Goal: Information Seeking & Learning: Learn about a topic

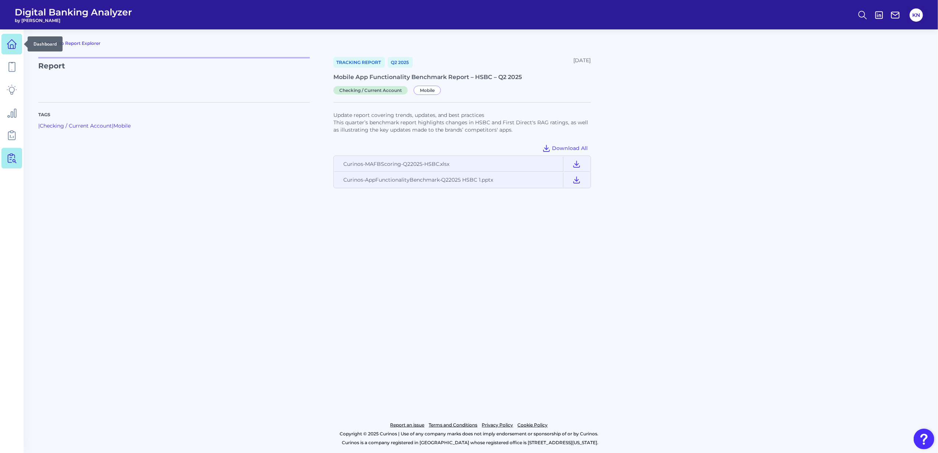
click at [12, 46] on icon at bounding box center [12, 44] width 10 height 10
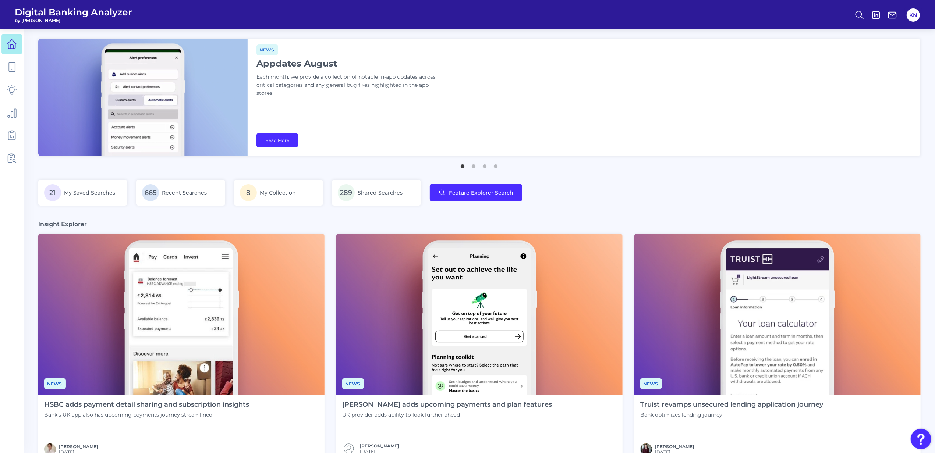
scroll to position [49, 0]
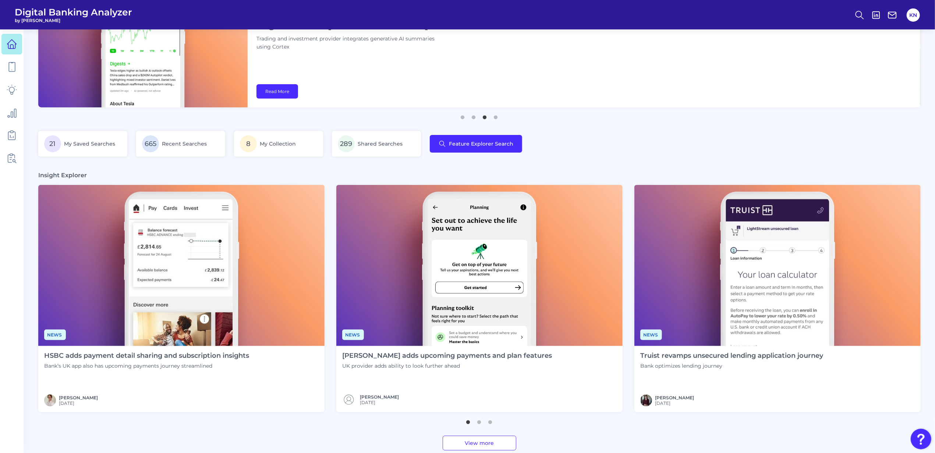
click at [261, 275] on img at bounding box center [181, 265] width 286 height 161
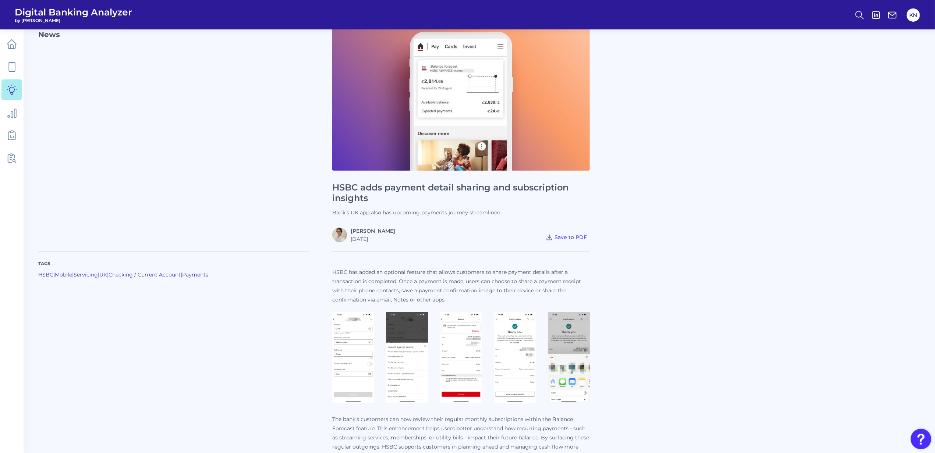
scroll to position [49, 0]
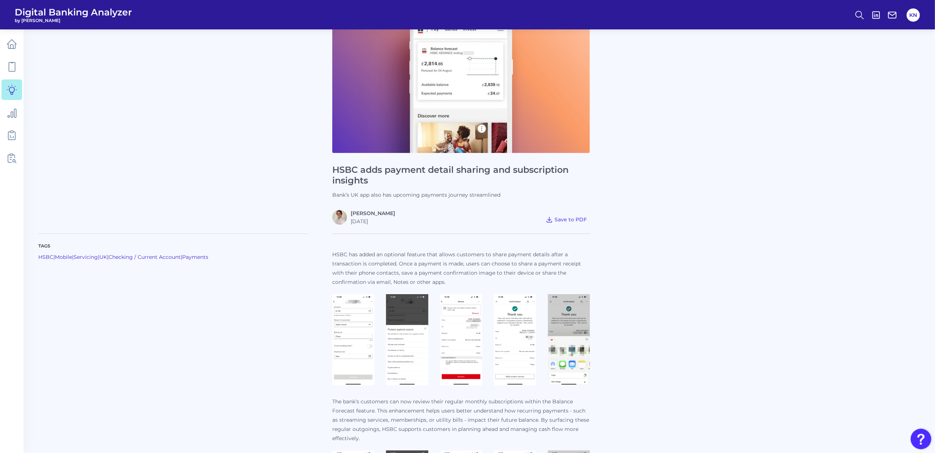
click at [360, 342] on img at bounding box center [353, 339] width 42 height 91
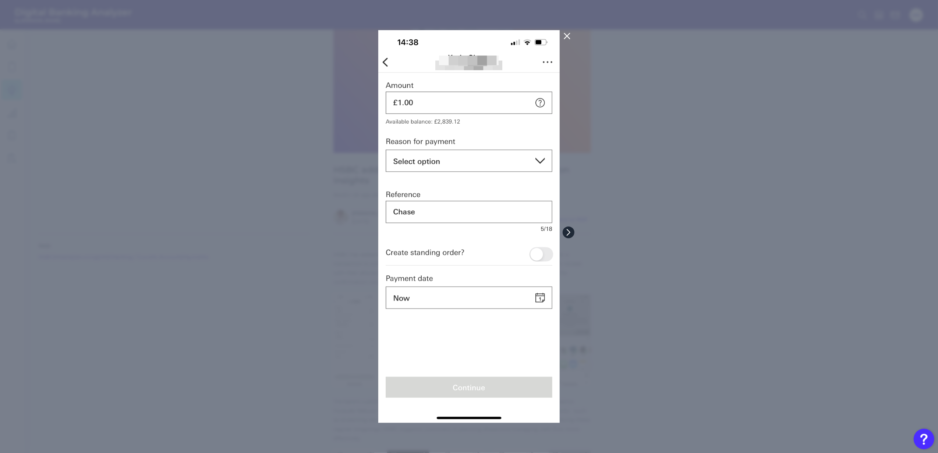
click at [571, 231] on icon at bounding box center [568, 232] width 7 height 7
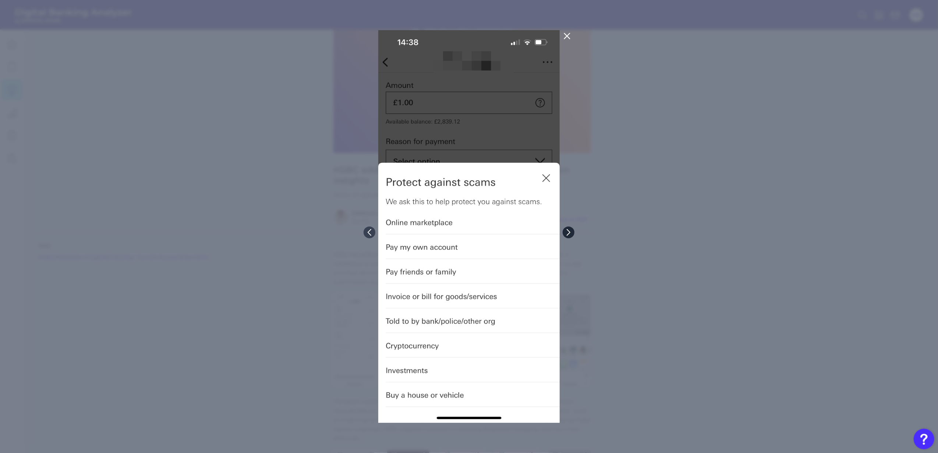
click at [571, 231] on icon at bounding box center [568, 232] width 7 height 7
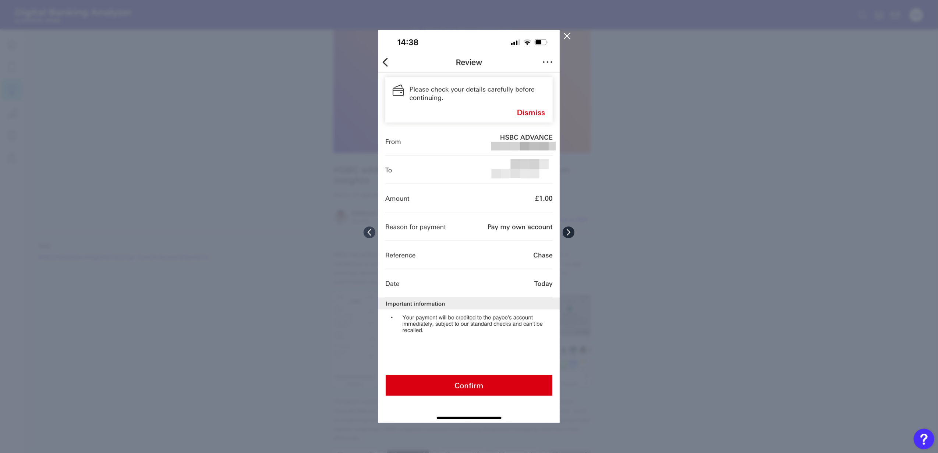
click at [571, 231] on icon at bounding box center [568, 232] width 7 height 7
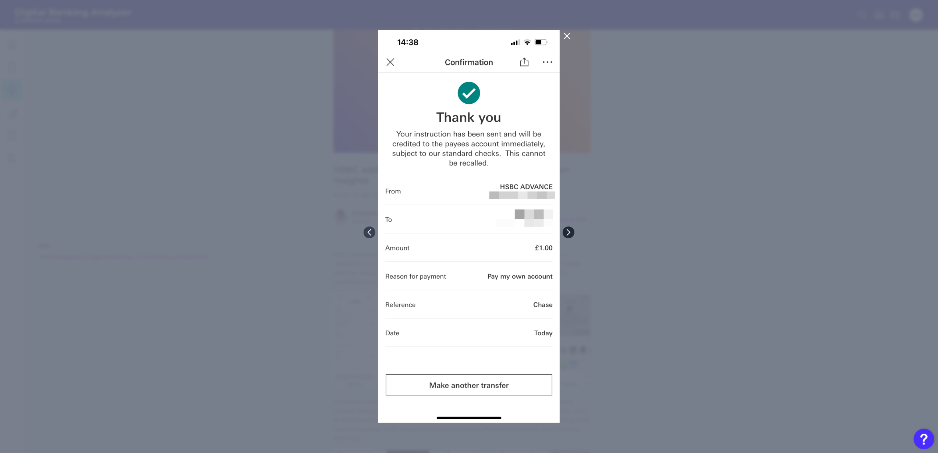
click at [571, 230] on icon at bounding box center [568, 232] width 7 height 7
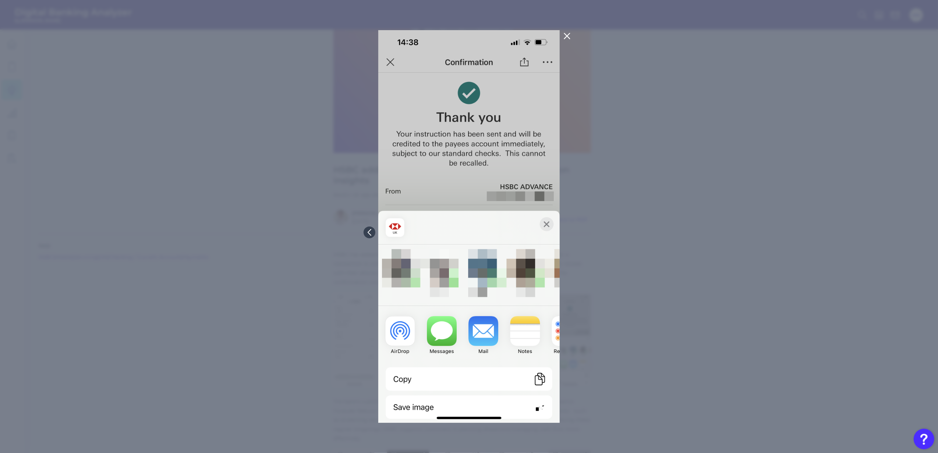
click at [571, 230] on div at bounding box center [469, 226] width 938 height 453
click at [642, 233] on div at bounding box center [469, 226] width 938 height 453
click at [567, 38] on icon at bounding box center [567, 36] width 9 height 9
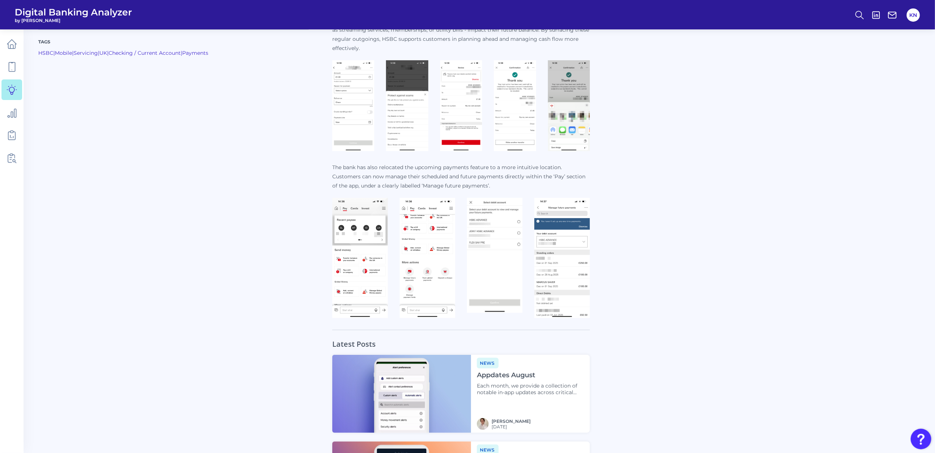
scroll to position [442, 0]
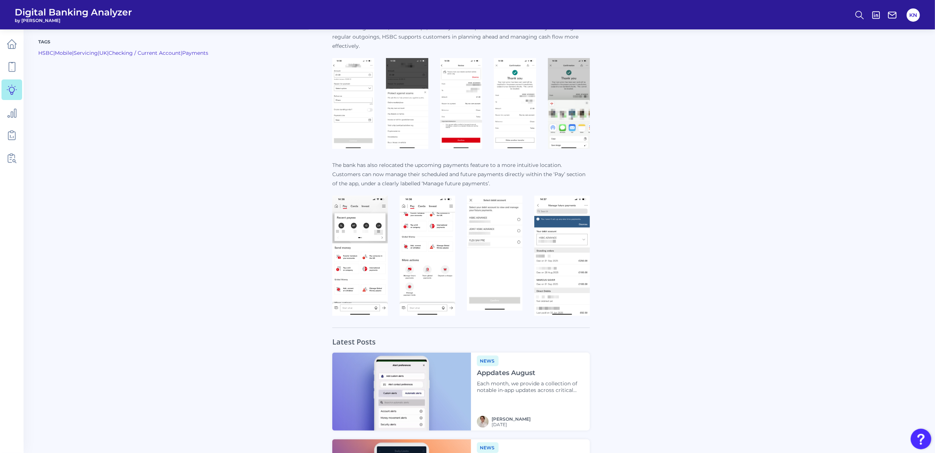
click at [358, 267] on img at bounding box center [360, 256] width 56 height 120
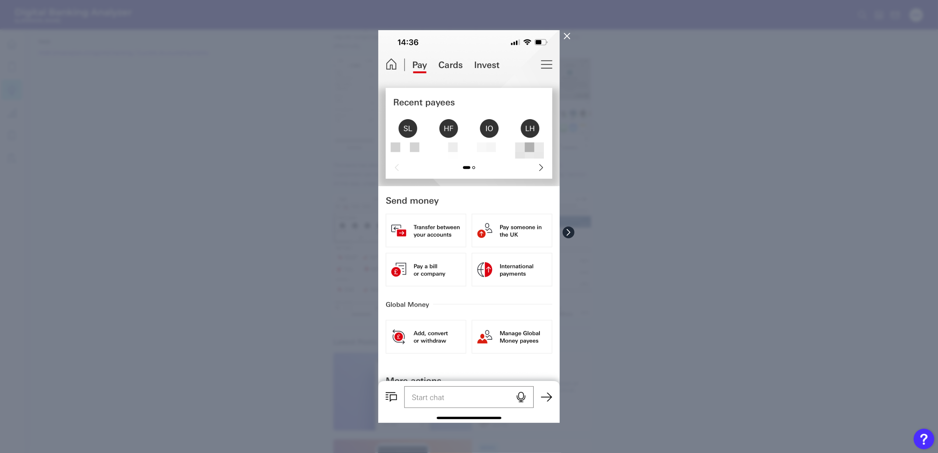
click at [572, 233] on button at bounding box center [569, 233] width 12 height 12
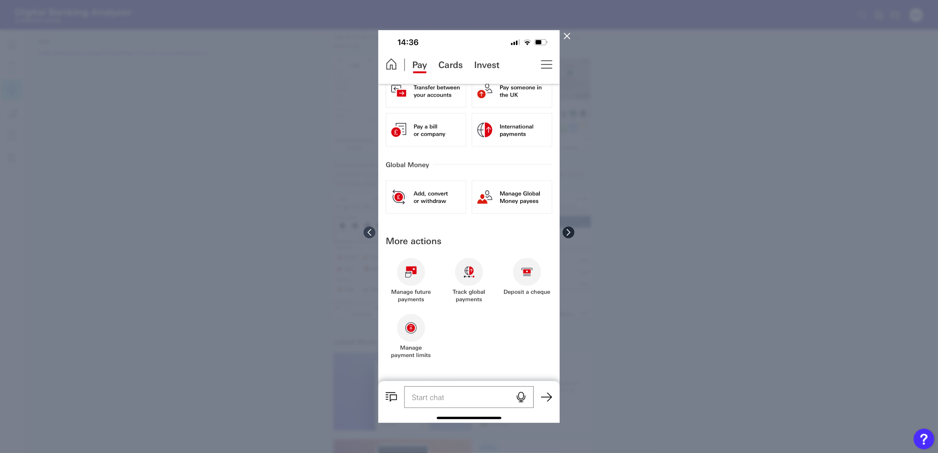
click at [573, 233] on button at bounding box center [569, 233] width 12 height 12
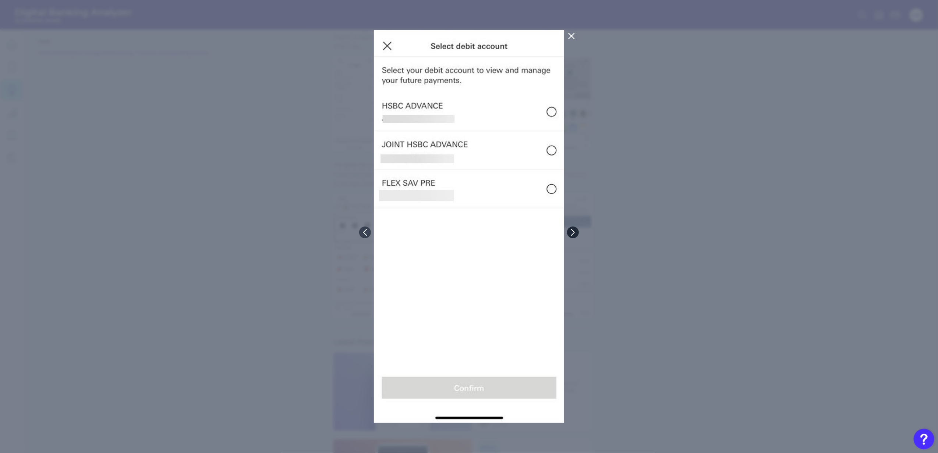
click at [573, 233] on icon at bounding box center [573, 232] width 7 height 7
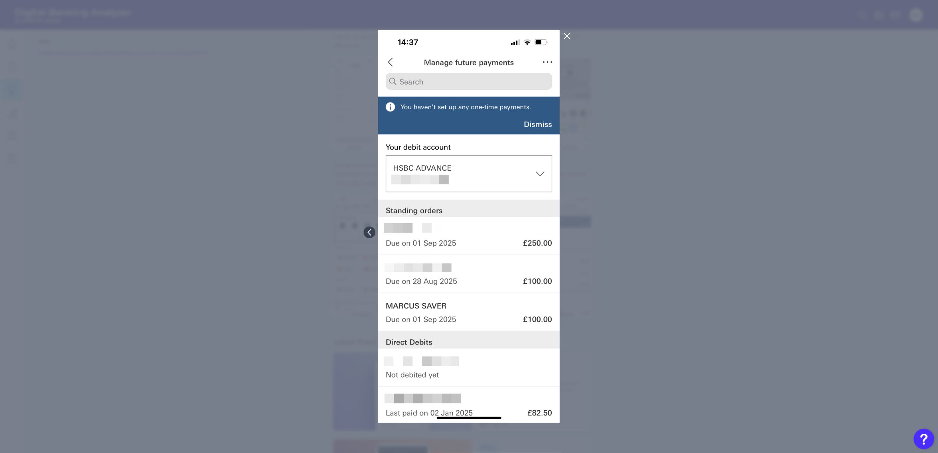
click at [607, 248] on div at bounding box center [469, 226] width 938 height 453
click at [570, 34] on icon at bounding box center [567, 36] width 9 height 9
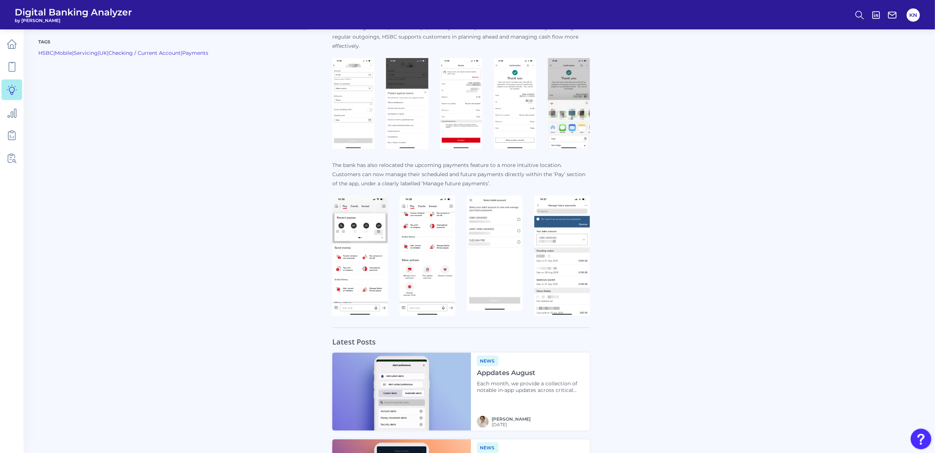
click at [570, 229] on img at bounding box center [562, 256] width 56 height 120
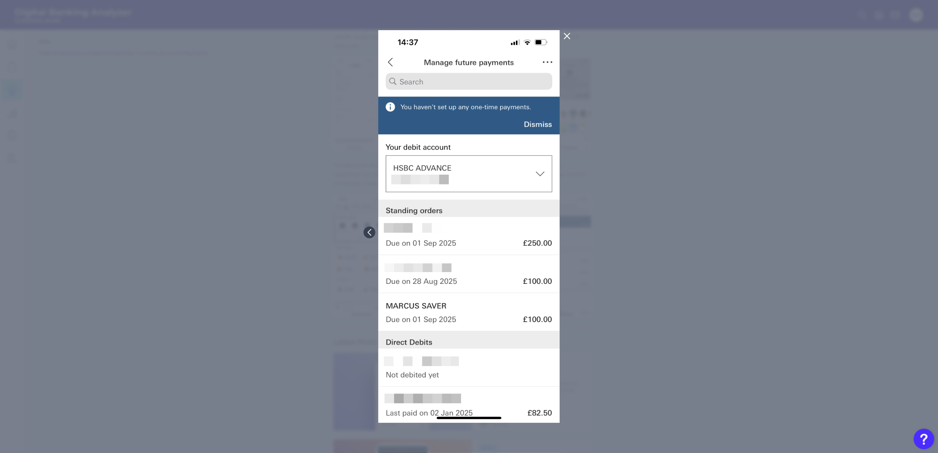
click at [573, 233] on div at bounding box center [469, 226] width 938 height 453
click at [568, 35] on icon at bounding box center [568, 36] width 6 height 6
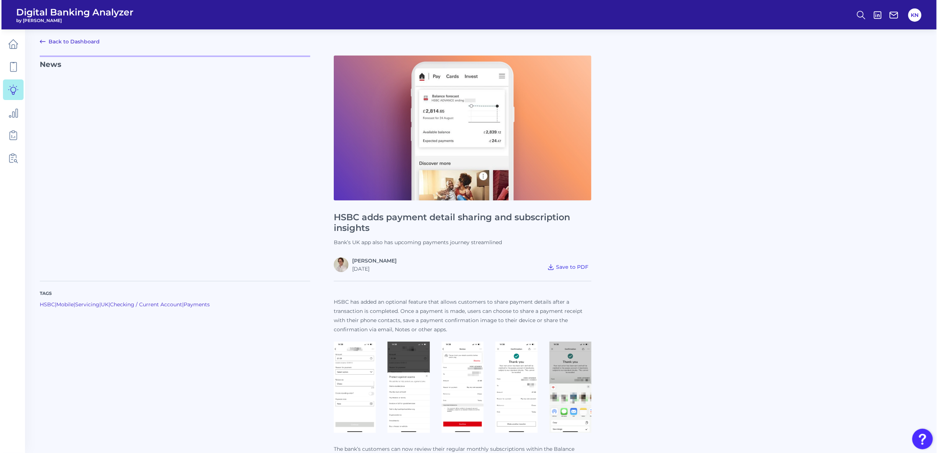
scroll to position [0, 0]
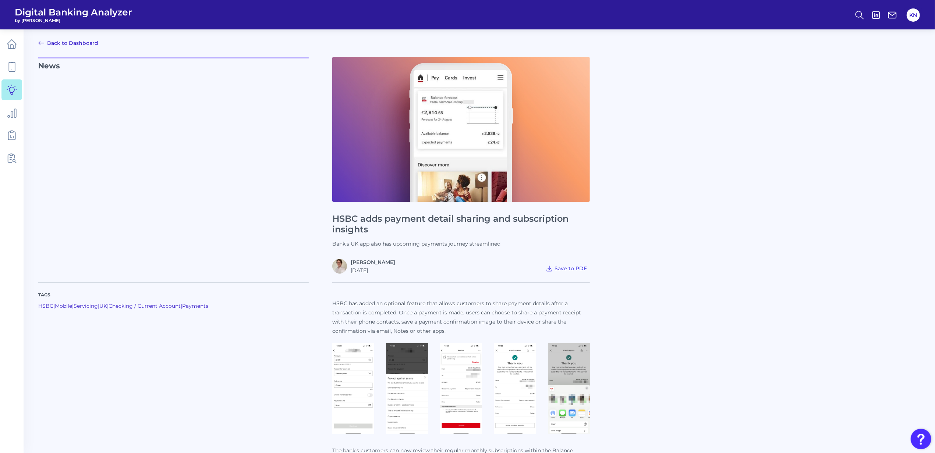
click at [78, 43] on link "Back to Dashboard" at bounding box center [68, 43] width 60 height 9
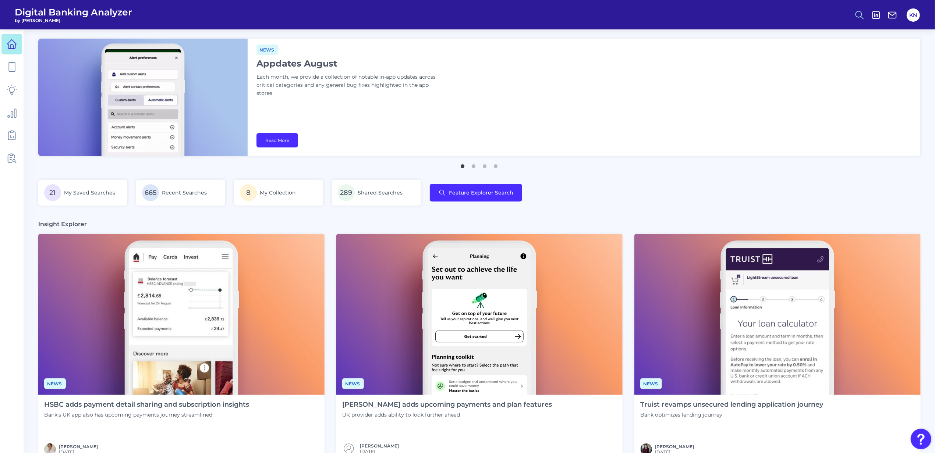
click at [861, 14] on icon at bounding box center [859, 15] width 10 height 10
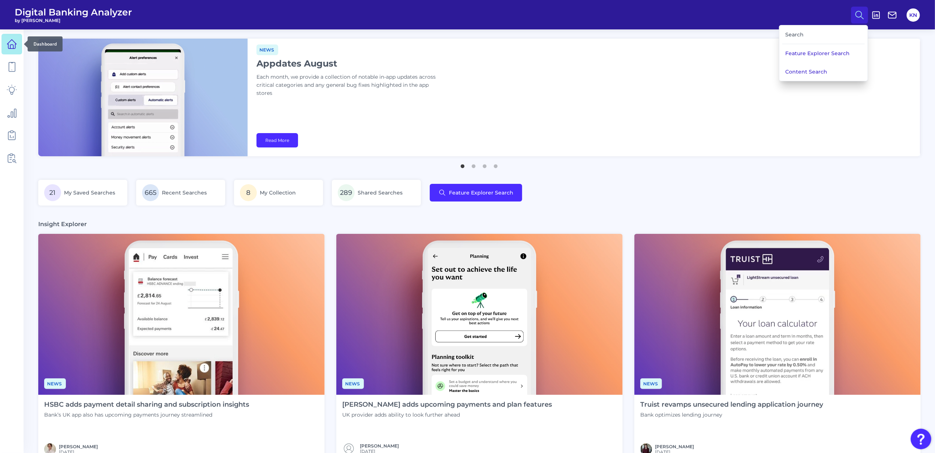
click at [18, 43] on link at bounding box center [11, 44] width 21 height 21
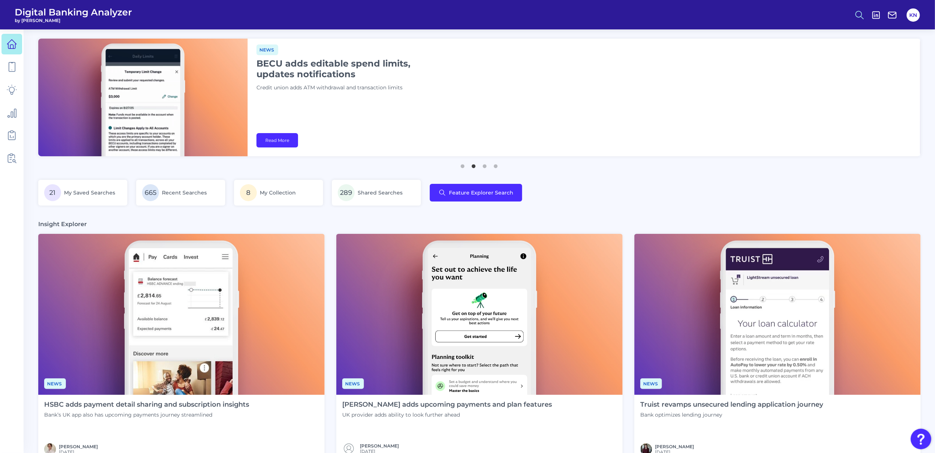
click at [854, 14] on icon at bounding box center [859, 15] width 10 height 10
click at [824, 53] on button "Feature Explorer Search" at bounding box center [823, 53] width 88 height 18
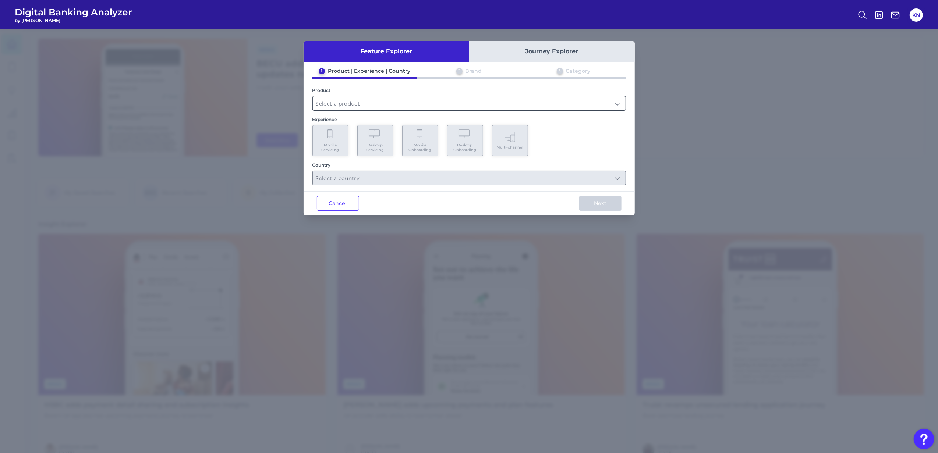
click at [351, 106] on input "text" at bounding box center [469, 103] width 313 height 14
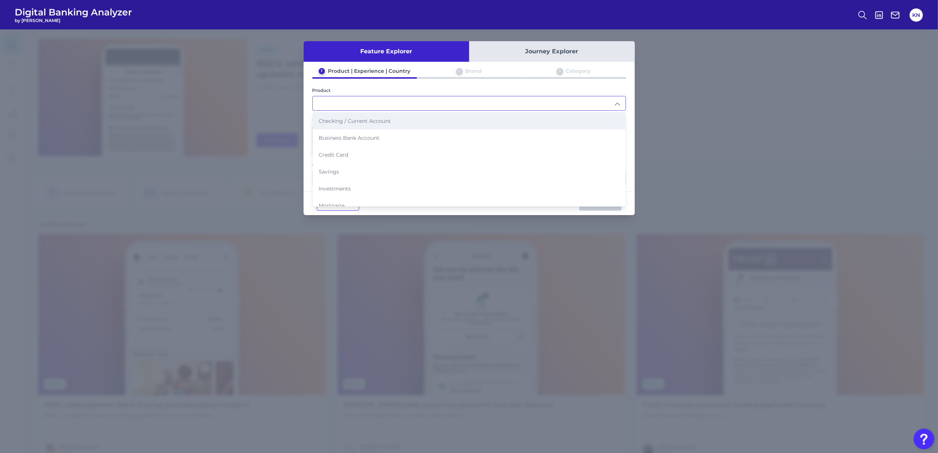
click at [353, 123] on span "Checking / Current Account" at bounding box center [355, 121] width 72 height 7
type input "Checking / Current Account"
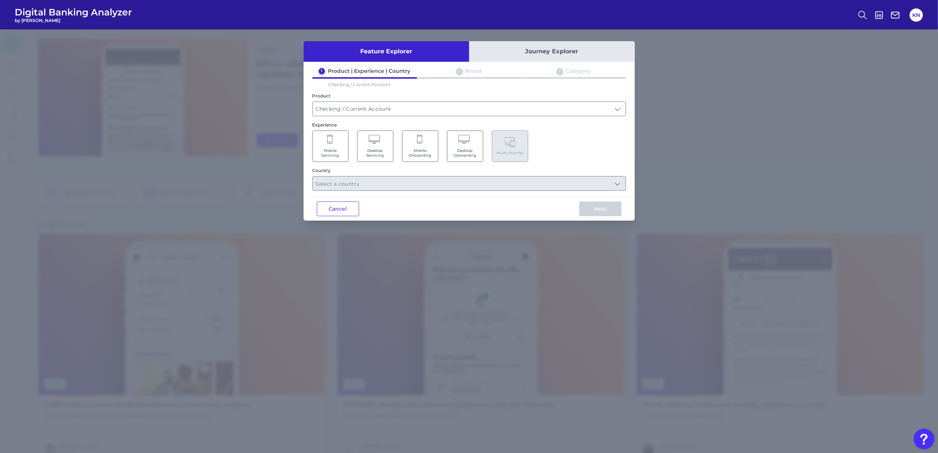
click at [344, 143] on Servicing "Mobile Servicing" at bounding box center [330, 146] width 36 height 31
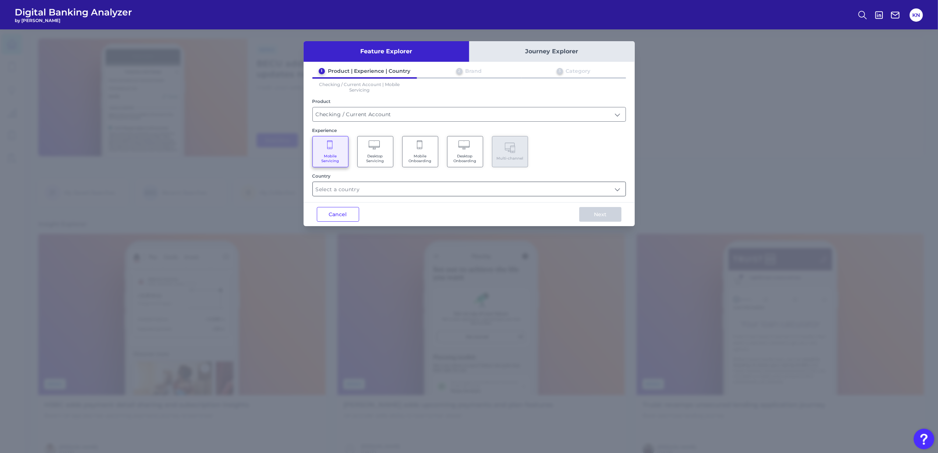
click at [450, 192] on input "text" at bounding box center [469, 189] width 313 height 14
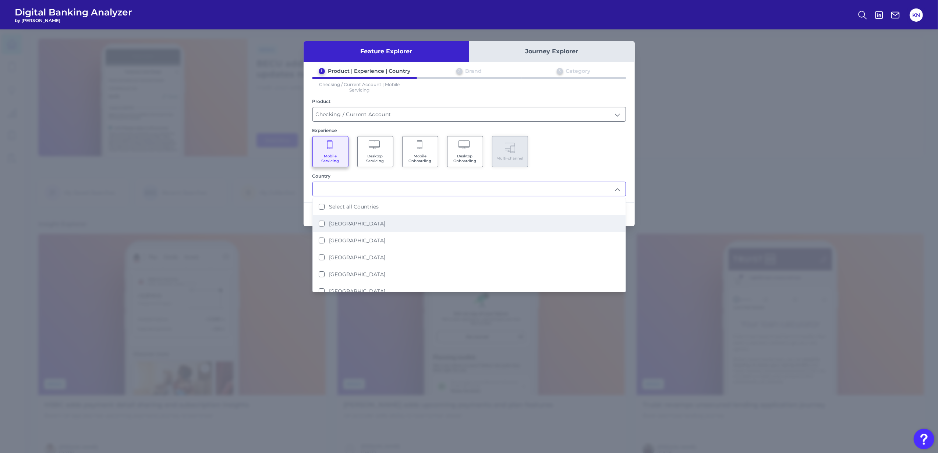
click at [361, 225] on label "[GEOGRAPHIC_DATA]" at bounding box center [357, 223] width 56 height 7
type input "[GEOGRAPHIC_DATA]"
click at [617, 151] on div "Mobile Servicing Desktop Servicing Mobile Onboarding Desktop Onboarding Multi-c…" at bounding box center [469, 151] width 314 height 31
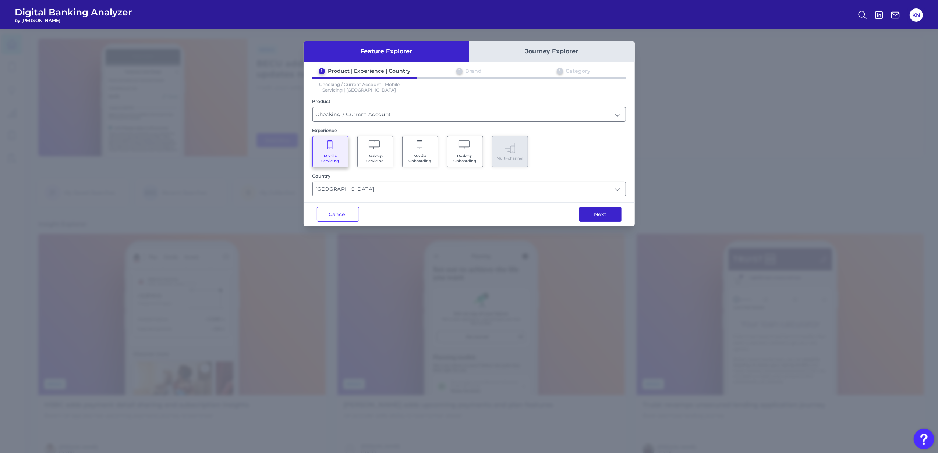
click at [591, 213] on button "Next" at bounding box center [600, 214] width 42 height 15
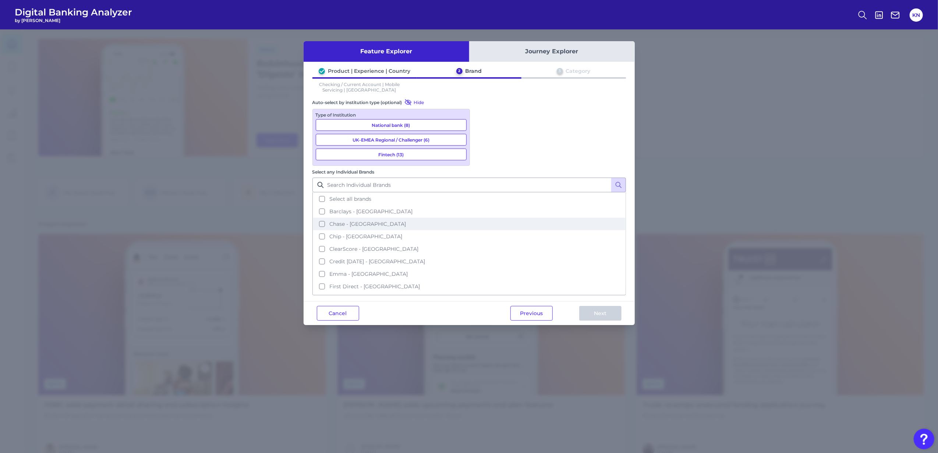
click at [485, 218] on button "Chase - [GEOGRAPHIC_DATA]" at bounding box center [469, 224] width 312 height 13
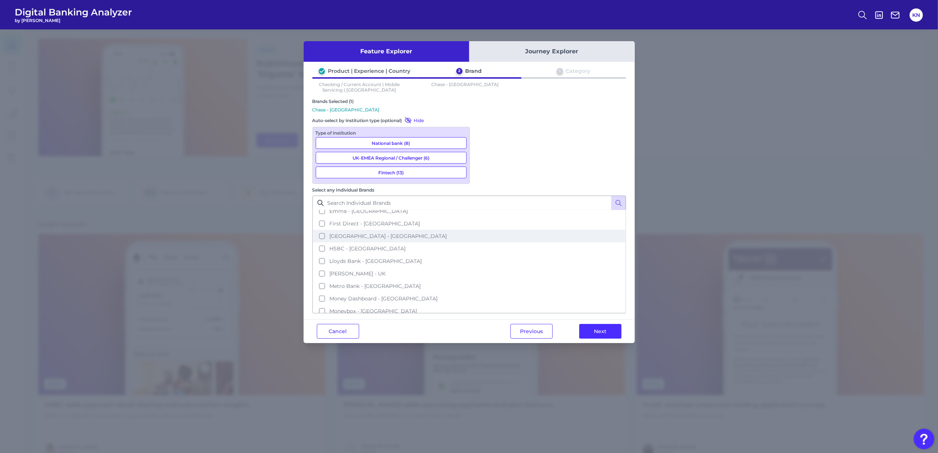
scroll to position [98, 0]
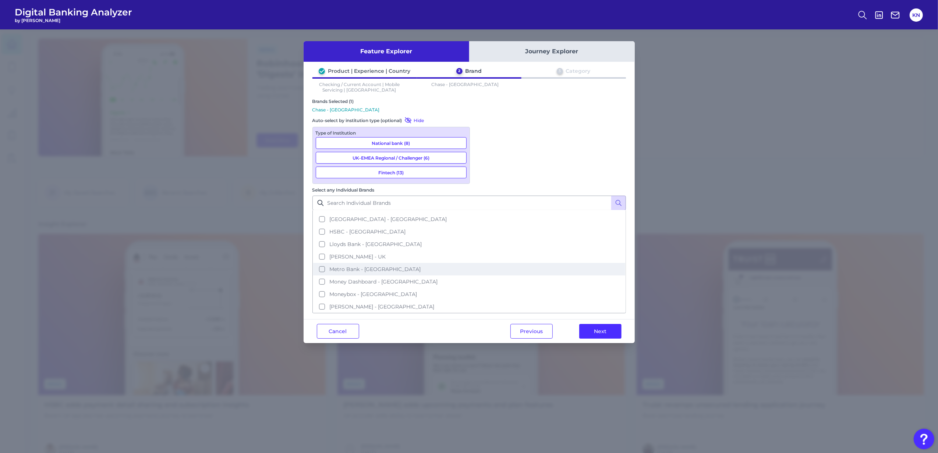
click at [481, 263] on button "Metro Bank - [GEOGRAPHIC_DATA]" at bounding box center [469, 269] width 312 height 13
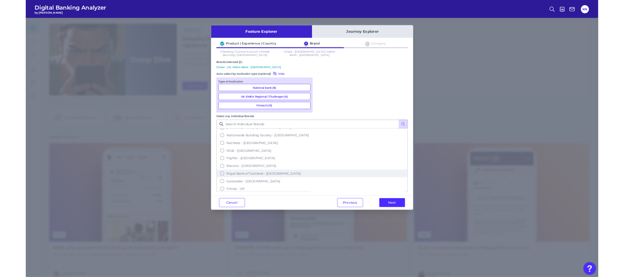
scroll to position [242, 0]
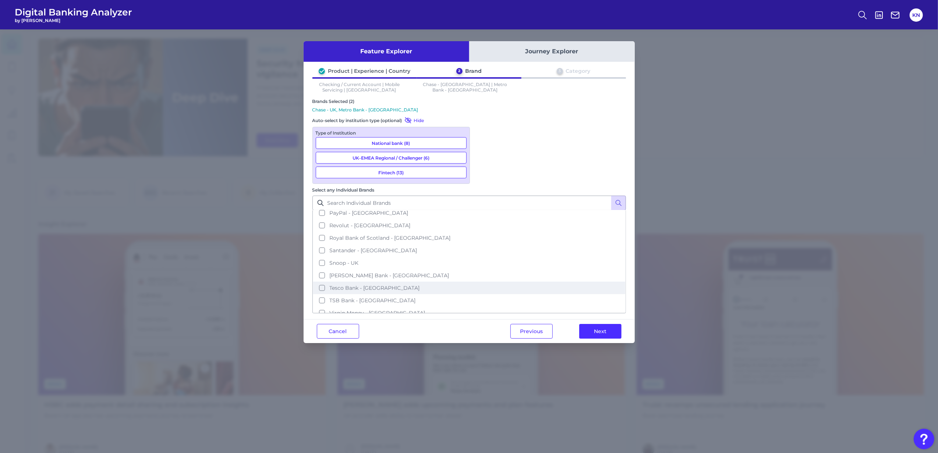
click at [484, 282] on button "Tesco Bank - [GEOGRAPHIC_DATA]" at bounding box center [469, 288] width 312 height 13
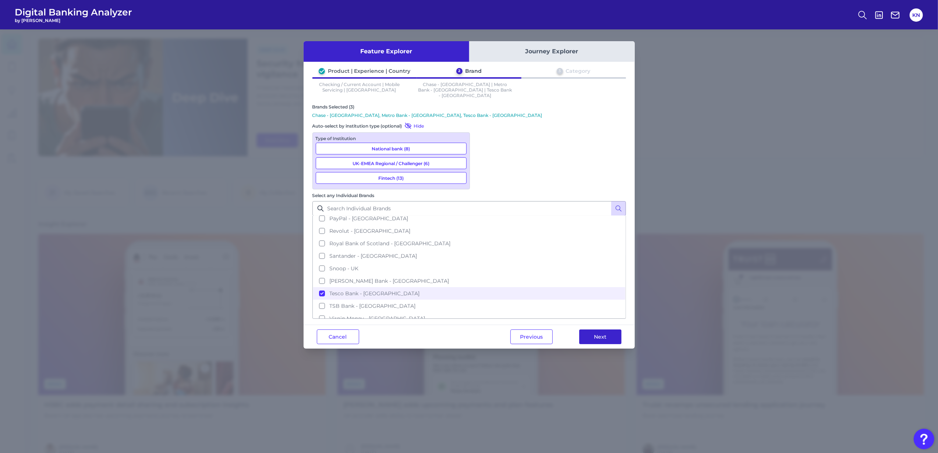
click at [601, 330] on button "Next" at bounding box center [600, 337] width 42 height 15
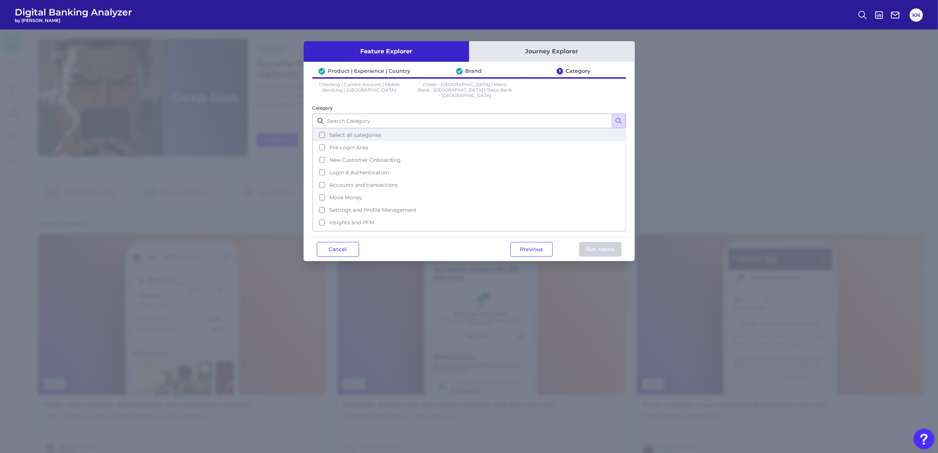
click at [352, 132] on span "Select all categories" at bounding box center [355, 135] width 52 height 7
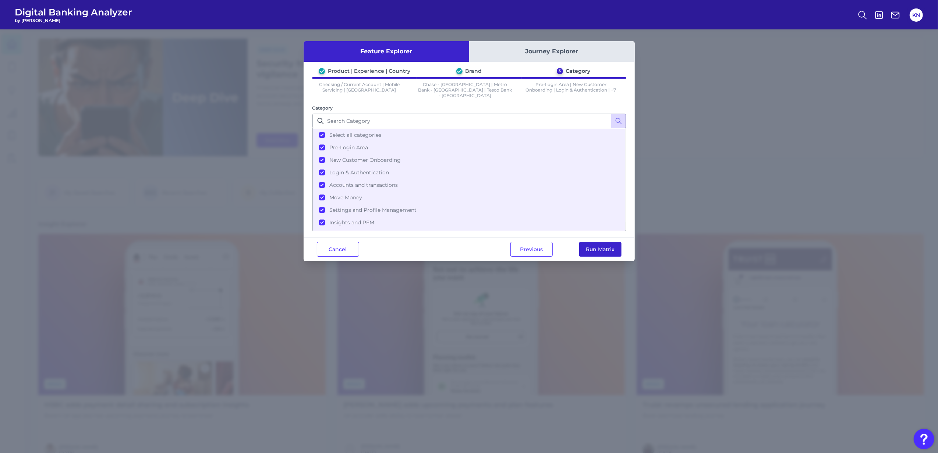
click at [595, 244] on button "Run Matrix" at bounding box center [600, 249] width 42 height 15
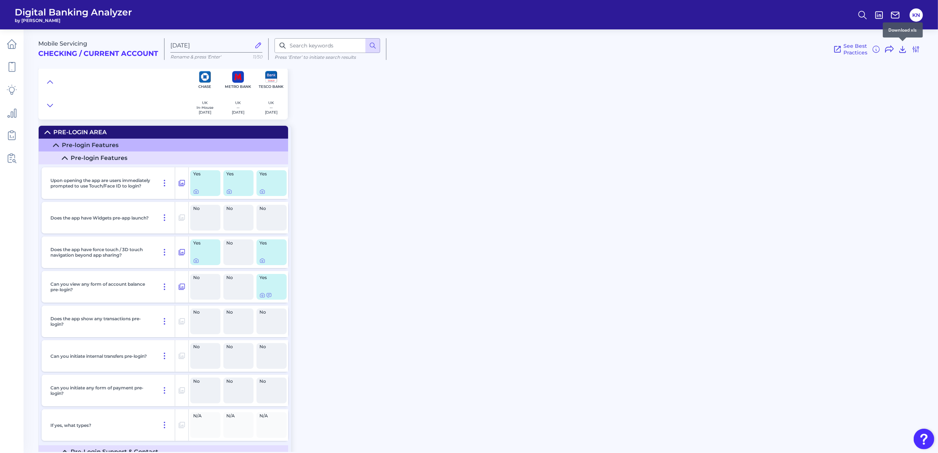
drag, startPoint x: 903, startPoint y: 51, endPoint x: 900, endPoint y: 56, distance: 5.9
click at [904, 51] on icon at bounding box center [902, 49] width 9 height 9
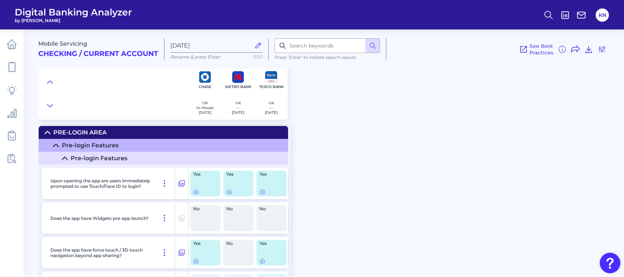
drag, startPoint x: 458, startPoint y: 250, endPoint x: 466, endPoint y: 249, distance: 8.5
click at [462, 249] on div "Mobile Servicing Checking / Current Account [DATE] Rename & press 'Enter' 11/50…" at bounding box center [331, 150] width 586 height 252
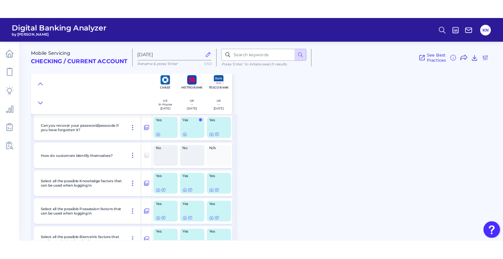
scroll to position [1178, 0]
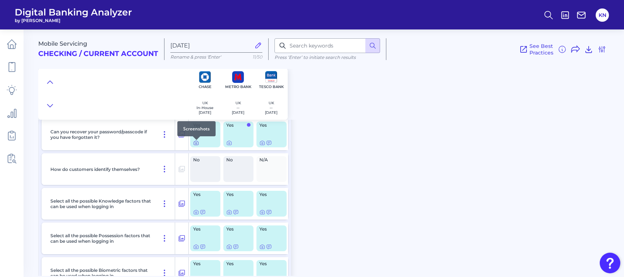
click at [196, 144] on icon at bounding box center [196, 143] width 6 height 6
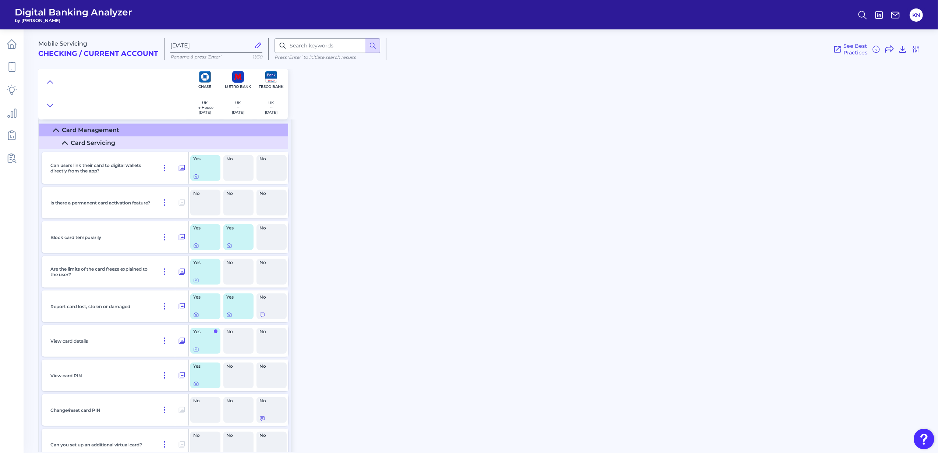
scroll to position [5986, 0]
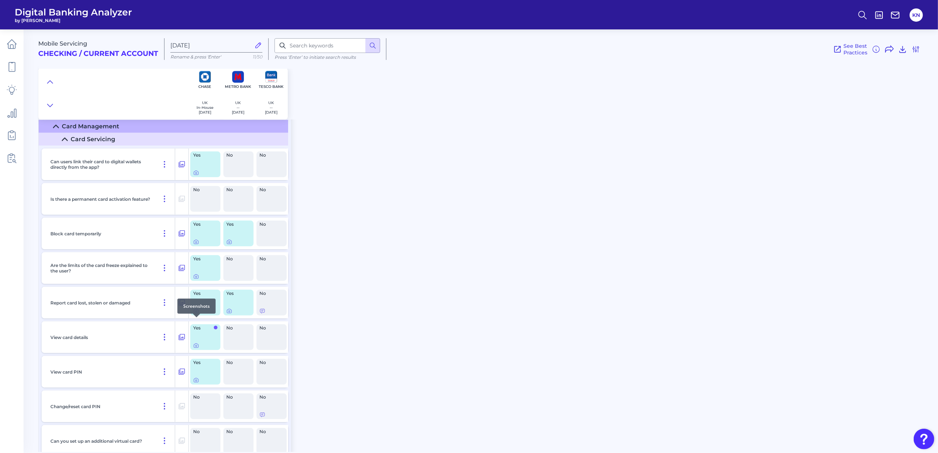
click at [197, 320] on div at bounding box center [196, 317] width 7 height 7
click at [196, 314] on icon at bounding box center [196, 311] width 6 height 6
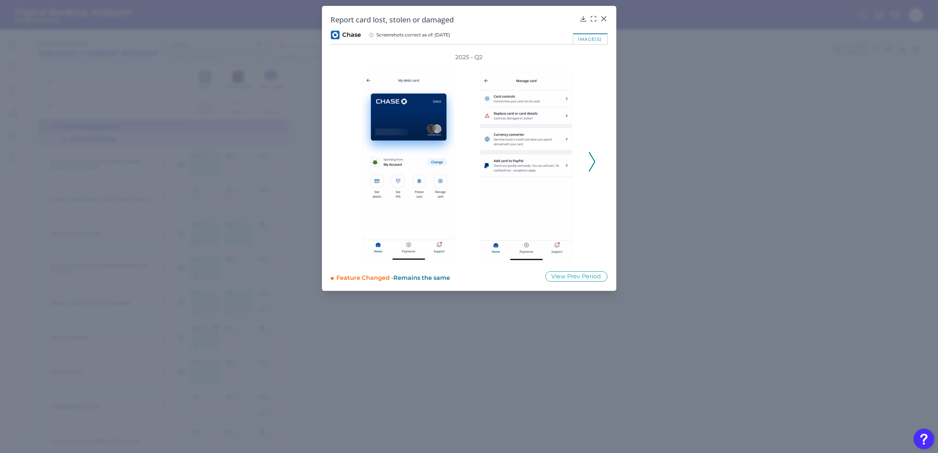
click at [592, 162] on icon at bounding box center [592, 162] width 7 height 20
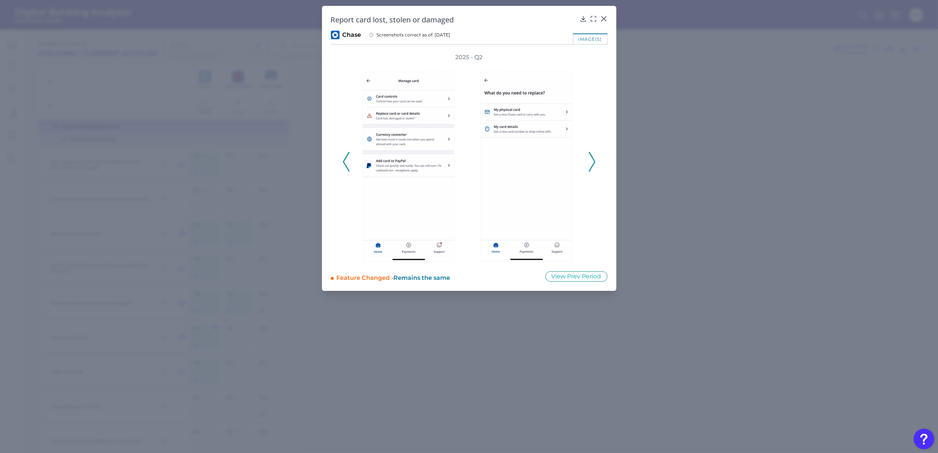
click at [592, 162] on icon at bounding box center [592, 162] width 7 height 20
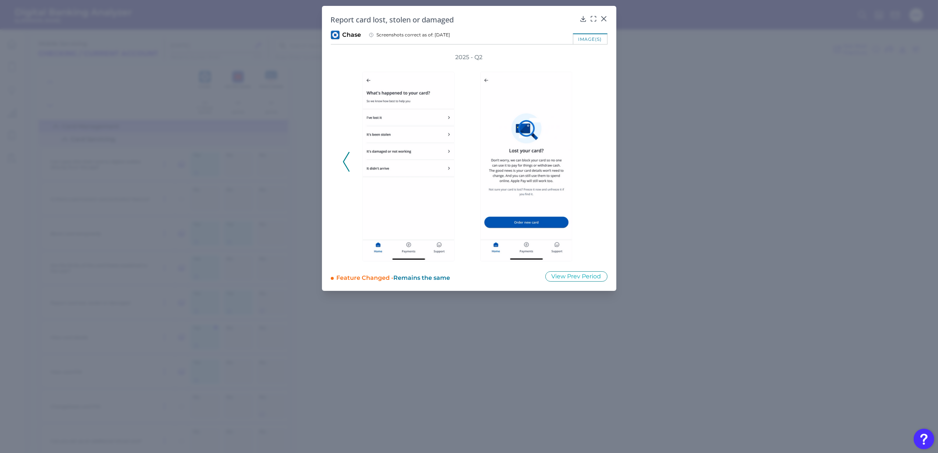
click at [592, 162] on div "2025 - Q2" at bounding box center [469, 157] width 253 height 209
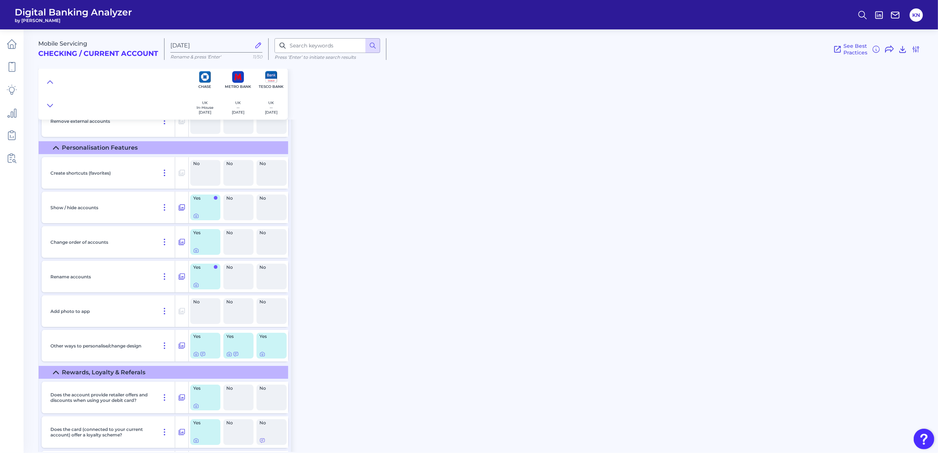
scroll to position [7949, 0]
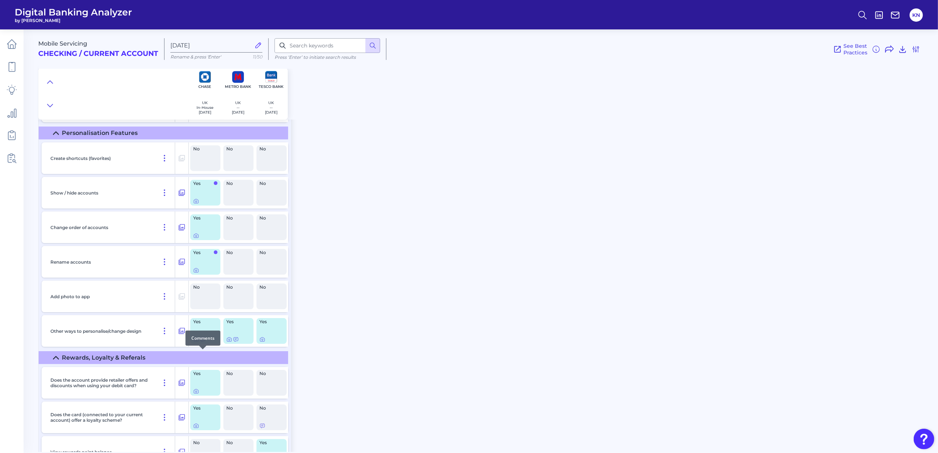
click at [201, 343] on icon at bounding box center [203, 340] width 6 height 6
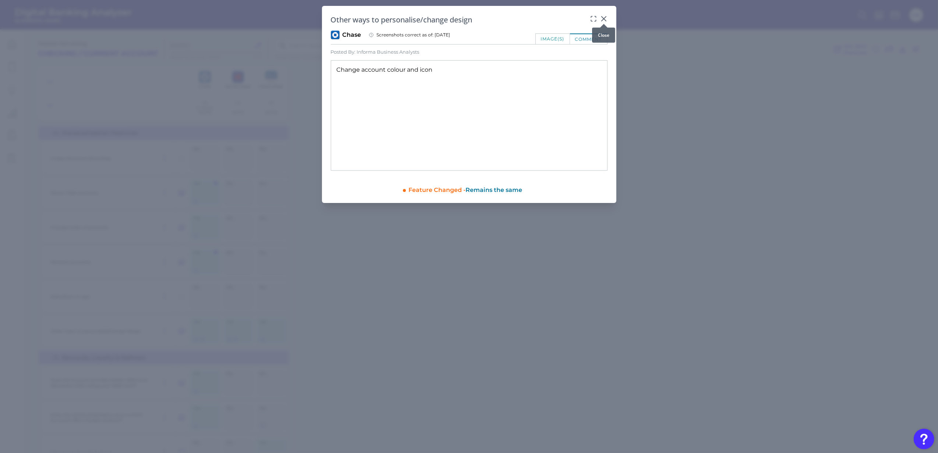
click at [602, 19] on icon at bounding box center [603, 18] width 7 height 7
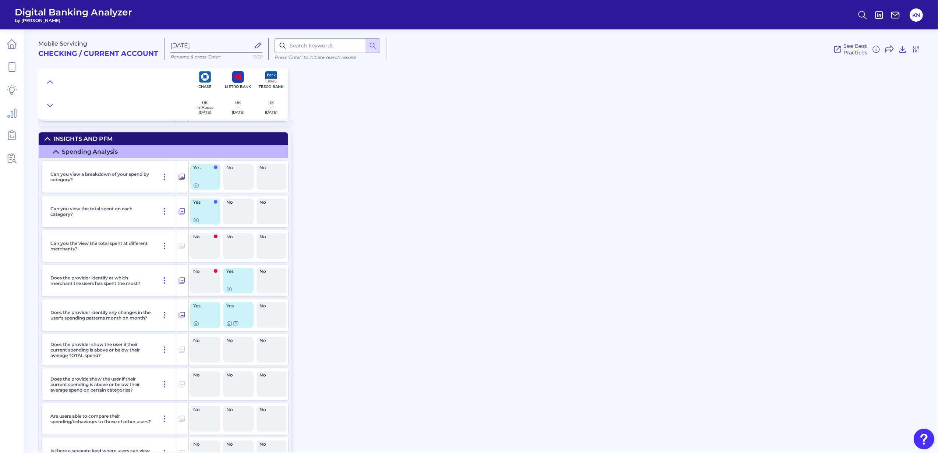
scroll to position [8587, 0]
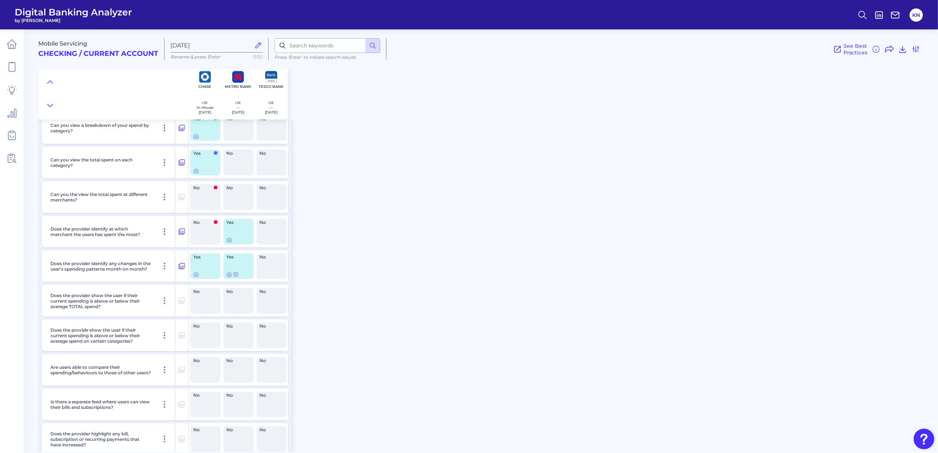
click at [195, 141] on div "Yes" at bounding box center [205, 128] width 30 height 26
click at [196, 138] on icon at bounding box center [195, 136] width 1 height 1
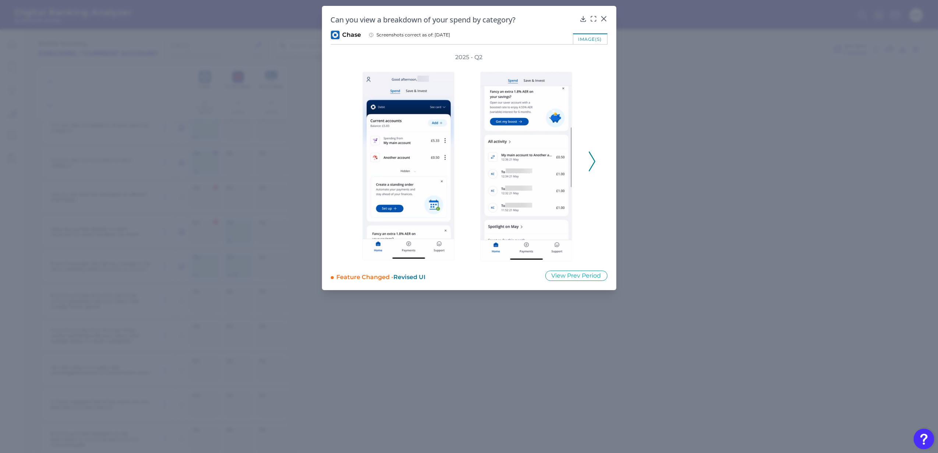
click at [591, 160] on icon at bounding box center [592, 162] width 7 height 20
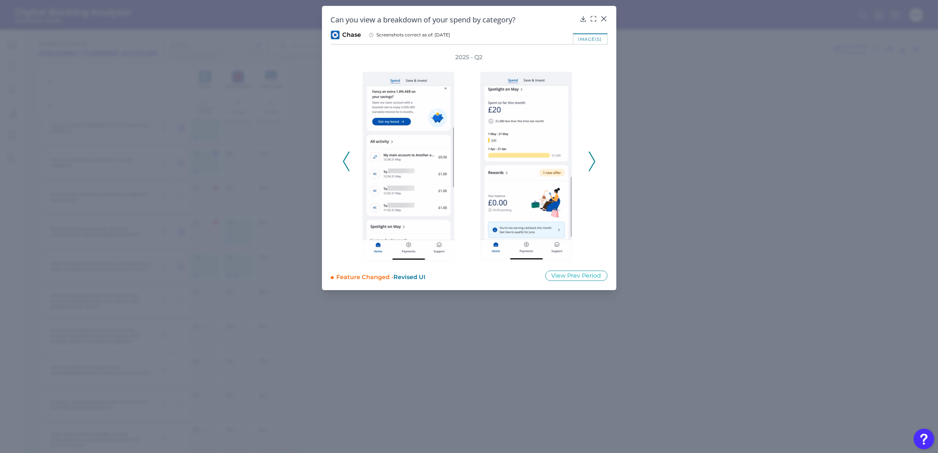
click at [591, 160] on icon at bounding box center [592, 162] width 7 height 20
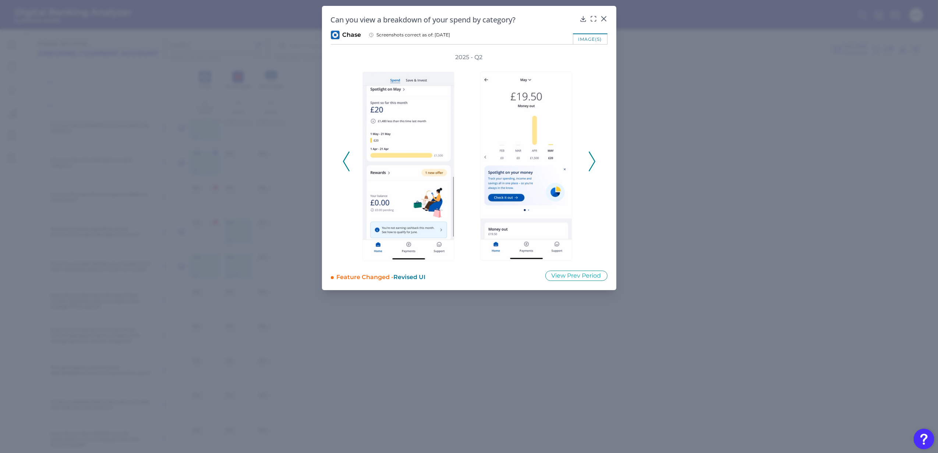
click at [591, 160] on icon at bounding box center [592, 162] width 7 height 20
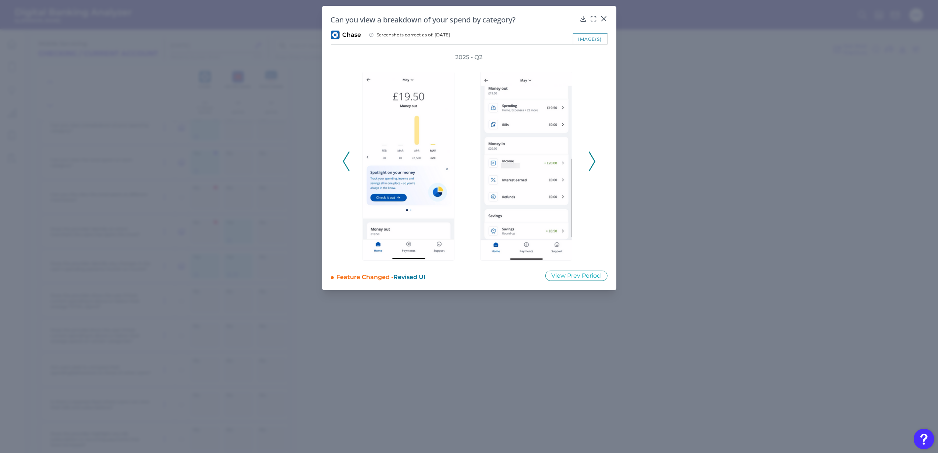
click at [591, 160] on icon at bounding box center [592, 162] width 7 height 20
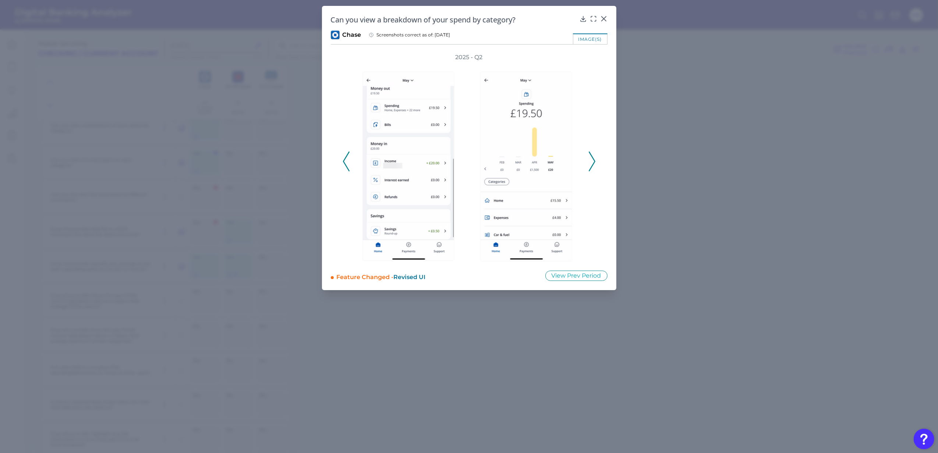
click at [591, 160] on icon at bounding box center [592, 162] width 7 height 20
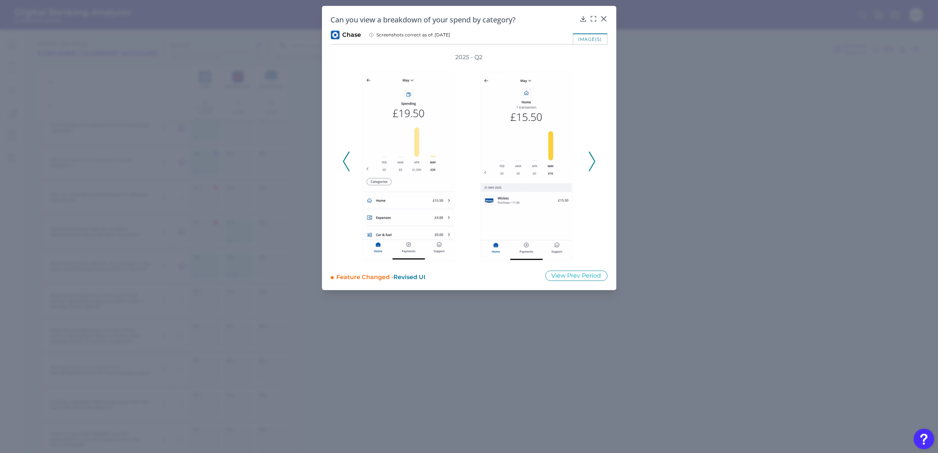
click at [591, 160] on icon at bounding box center [592, 162] width 7 height 20
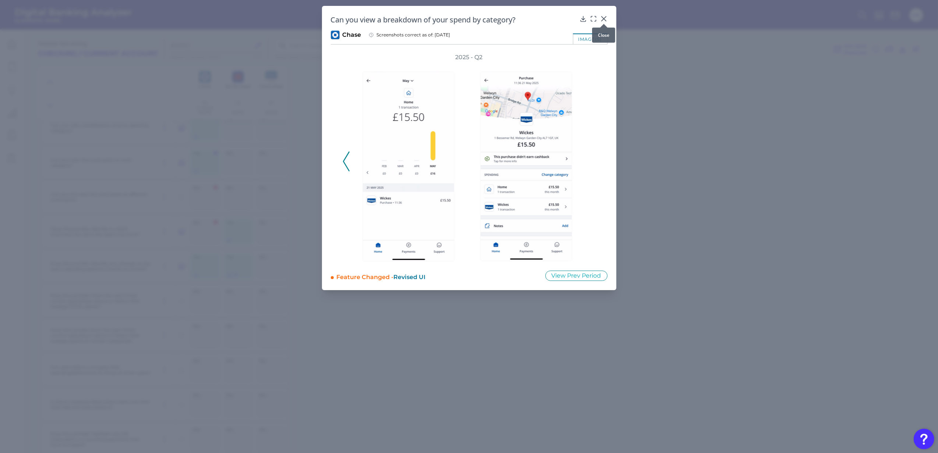
click at [601, 20] on icon at bounding box center [603, 18] width 7 height 7
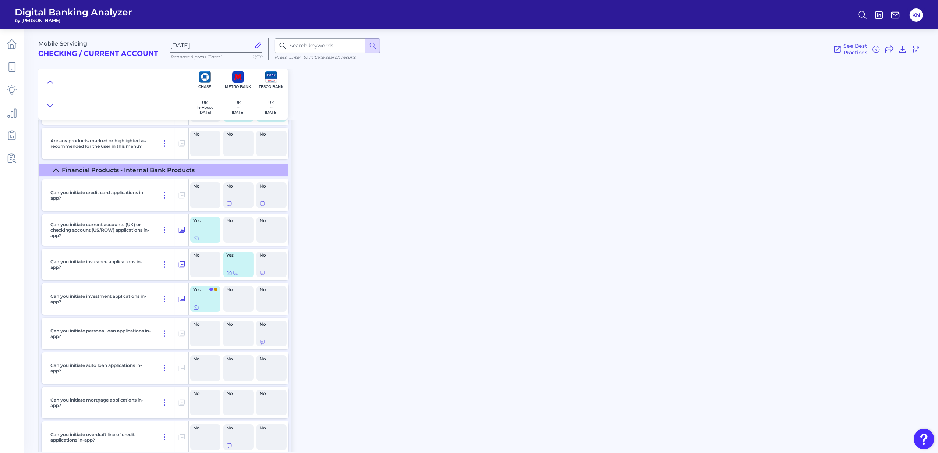
scroll to position [10893, 0]
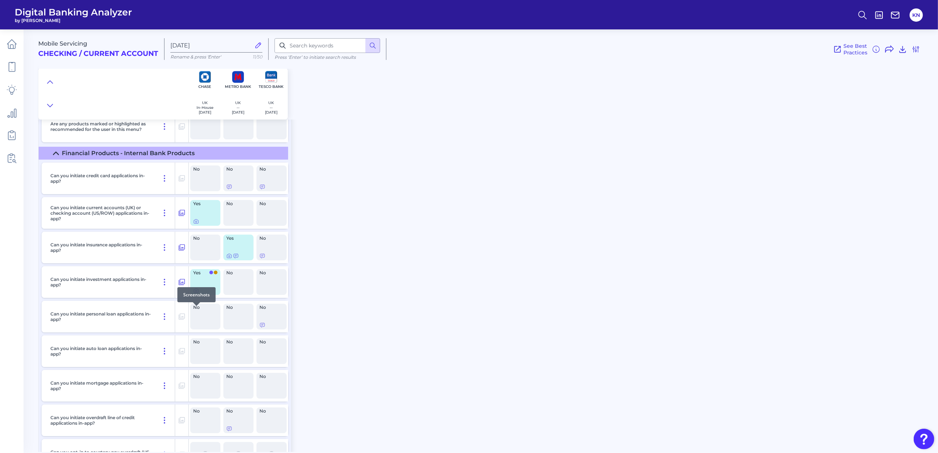
click at [195, 294] on icon at bounding box center [196, 291] width 6 height 6
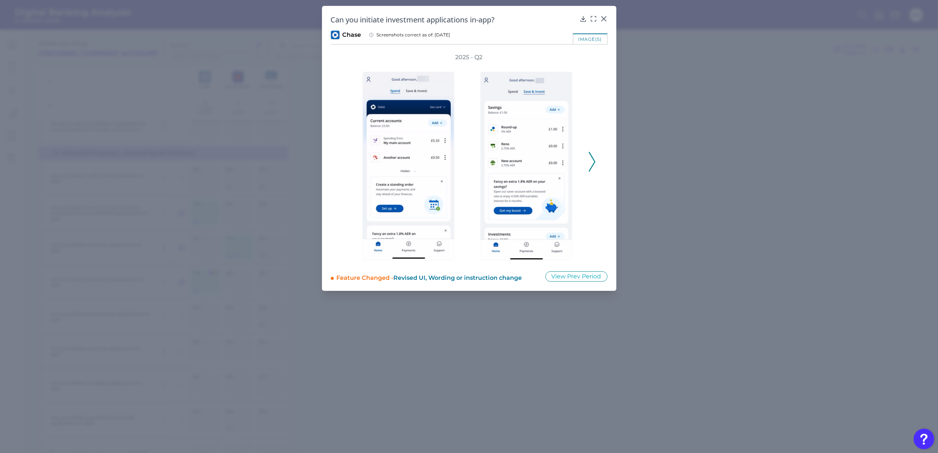
click at [592, 165] on icon at bounding box center [592, 162] width 7 height 20
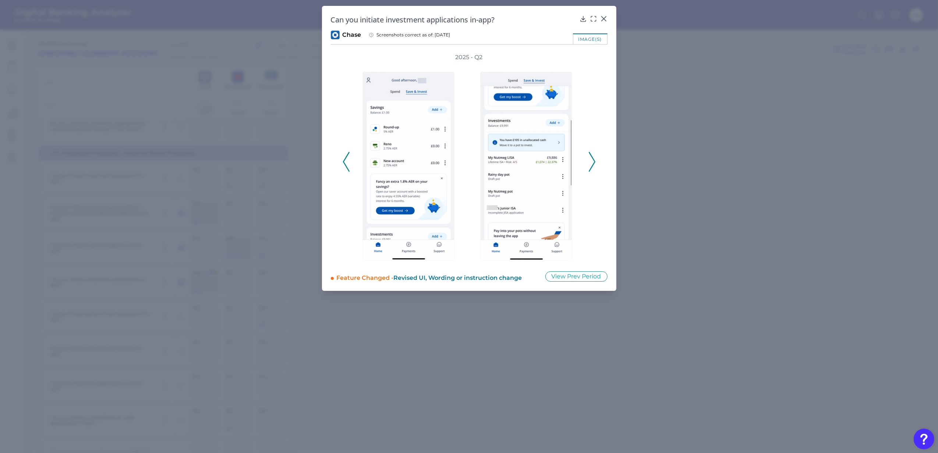
click at [592, 165] on icon at bounding box center [592, 162] width 7 height 20
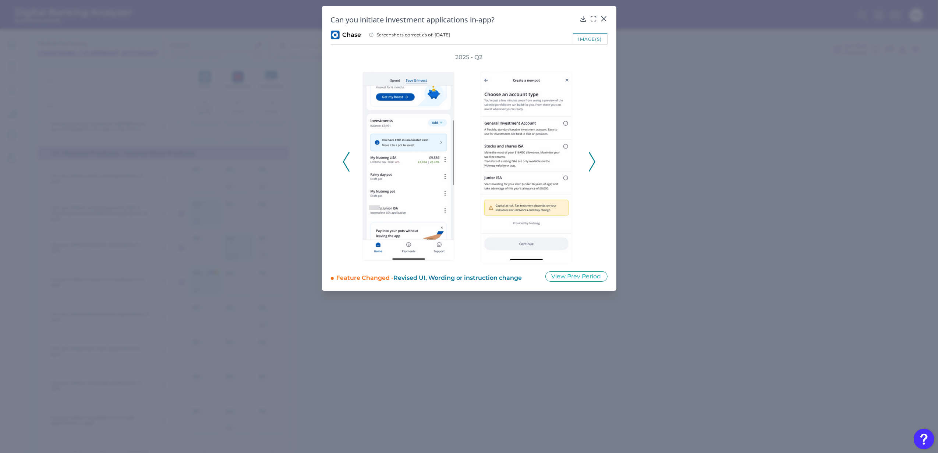
click at [592, 165] on icon at bounding box center [592, 162] width 7 height 20
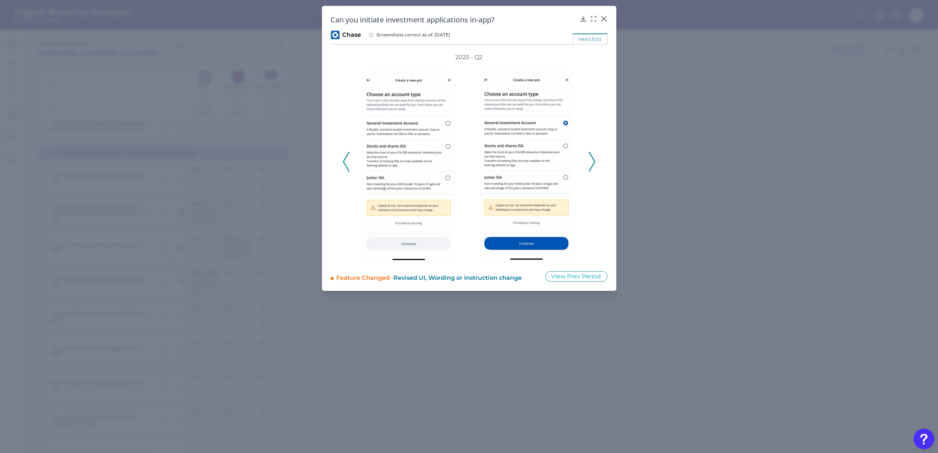
click at [592, 165] on icon at bounding box center [592, 162] width 7 height 20
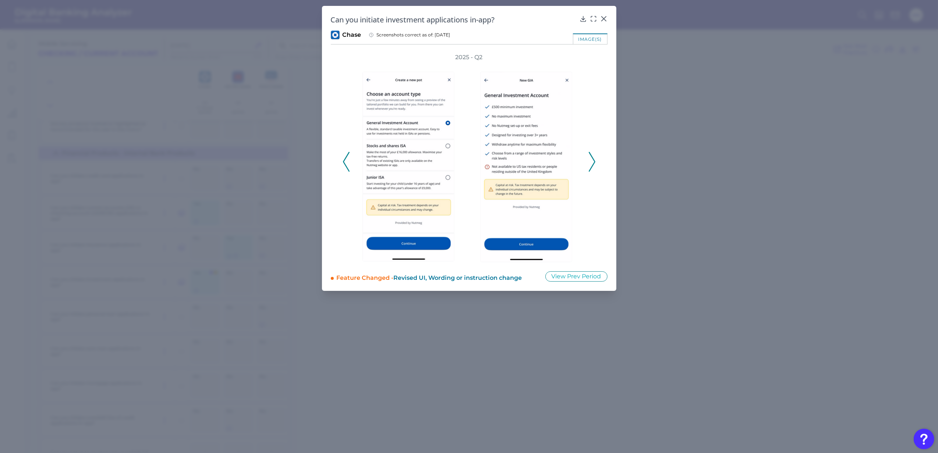
click at [592, 165] on icon at bounding box center [592, 162] width 7 height 20
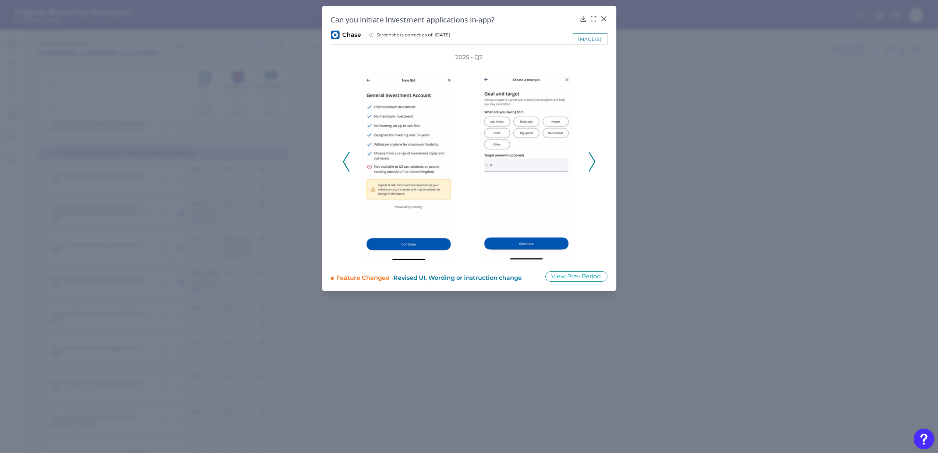
click at [592, 165] on icon at bounding box center [592, 162] width 7 height 20
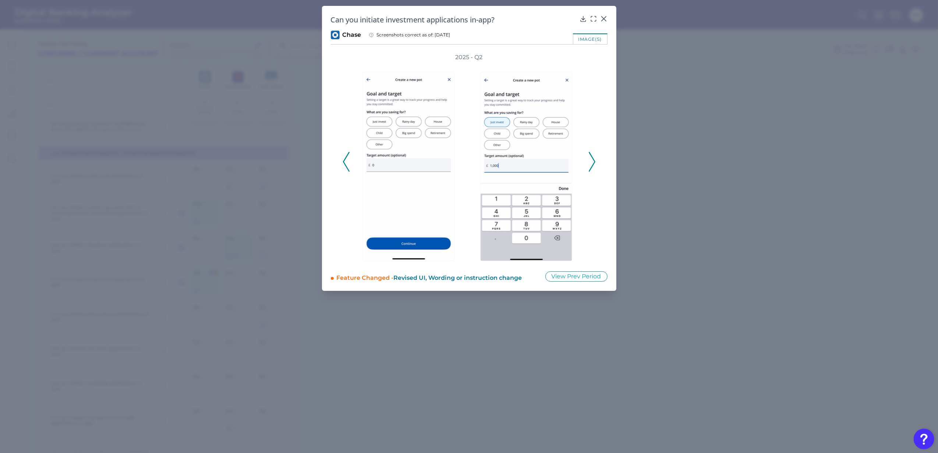
click at [592, 165] on icon at bounding box center [592, 162] width 7 height 20
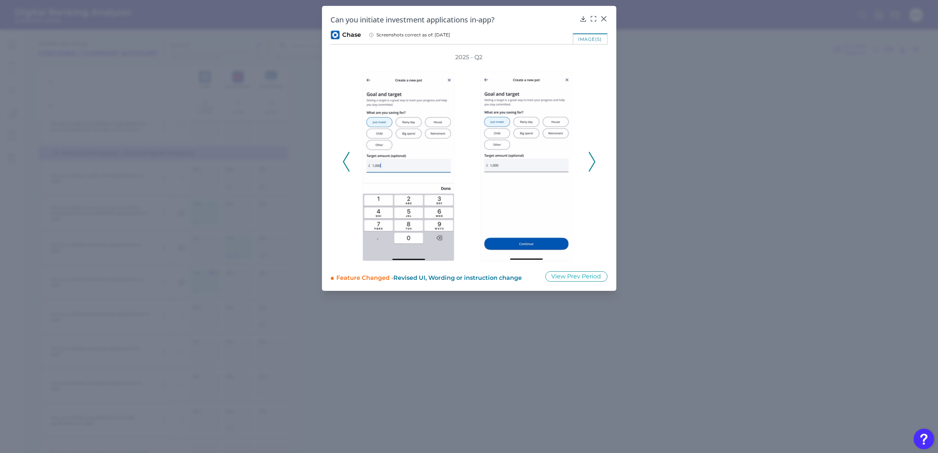
click at [592, 165] on icon at bounding box center [592, 162] width 7 height 20
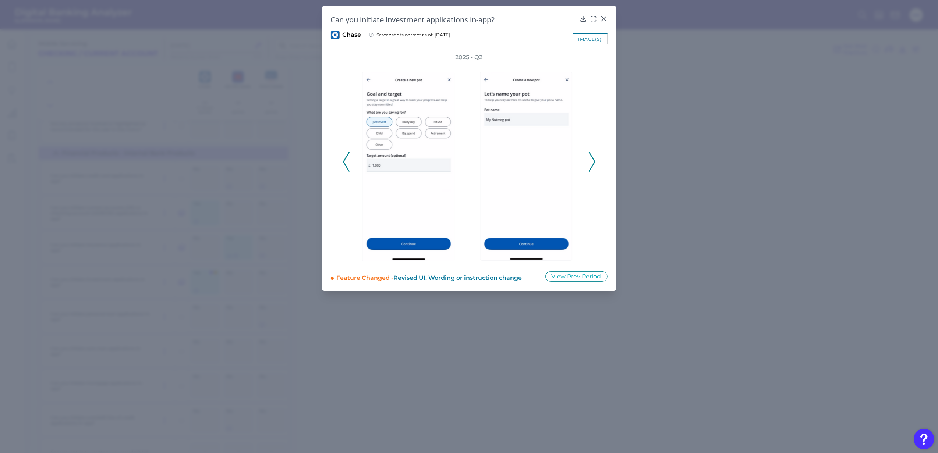
click at [592, 165] on icon at bounding box center [592, 162] width 7 height 20
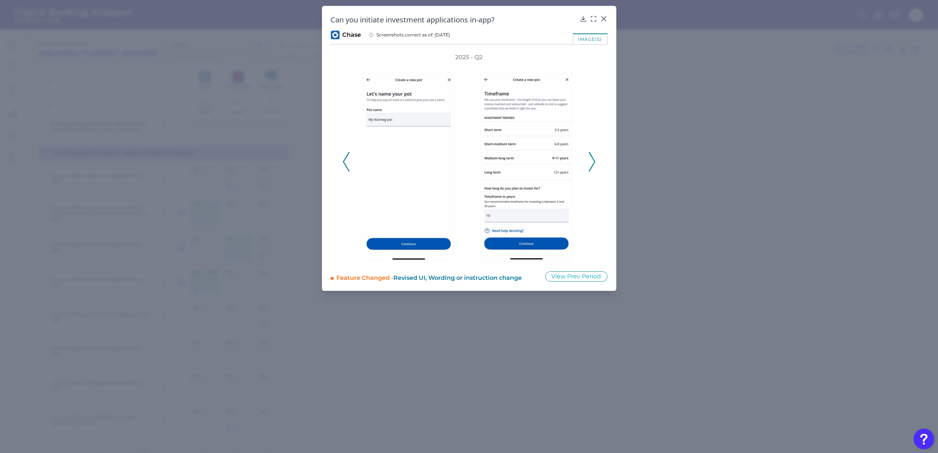
click at [592, 165] on icon at bounding box center [592, 162] width 7 height 20
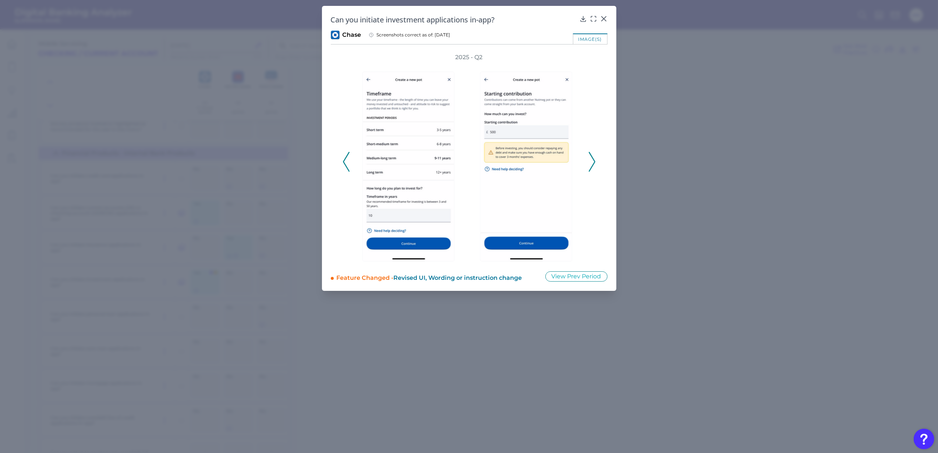
click at [592, 165] on icon at bounding box center [592, 162] width 7 height 20
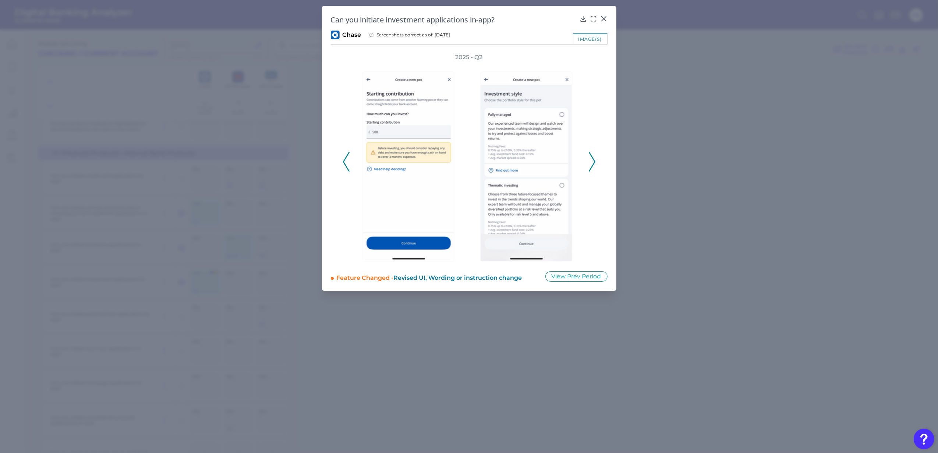
click at [592, 165] on icon at bounding box center [592, 162] width 7 height 20
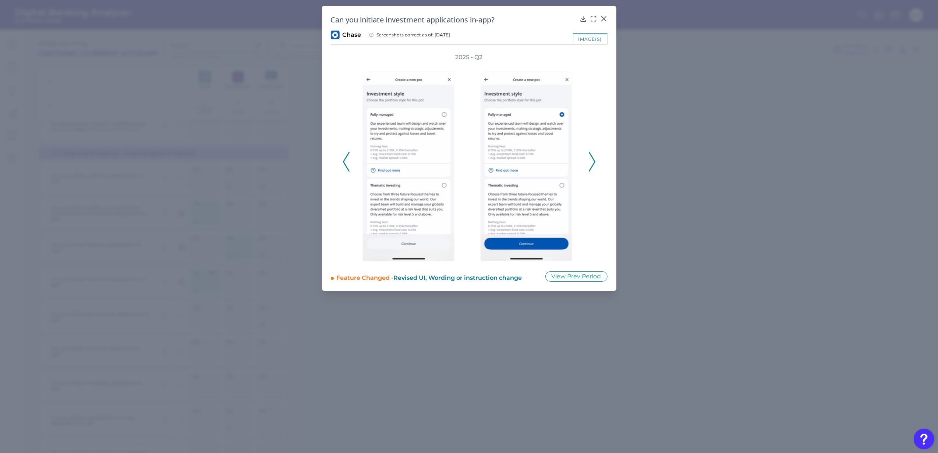
click at [592, 165] on icon at bounding box center [592, 162] width 7 height 20
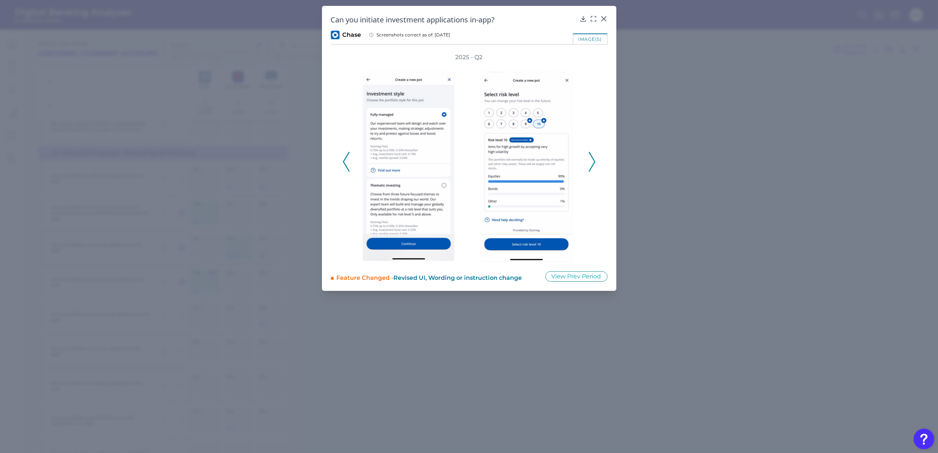
click at [592, 165] on icon at bounding box center [592, 162] width 7 height 20
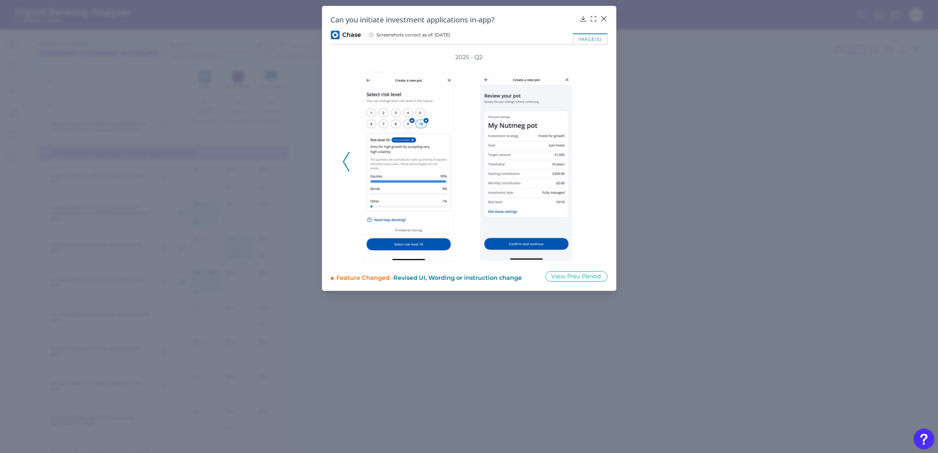
click at [592, 165] on div "2025 - Q2" at bounding box center [469, 157] width 253 height 209
click at [605, 20] on icon at bounding box center [603, 18] width 7 height 7
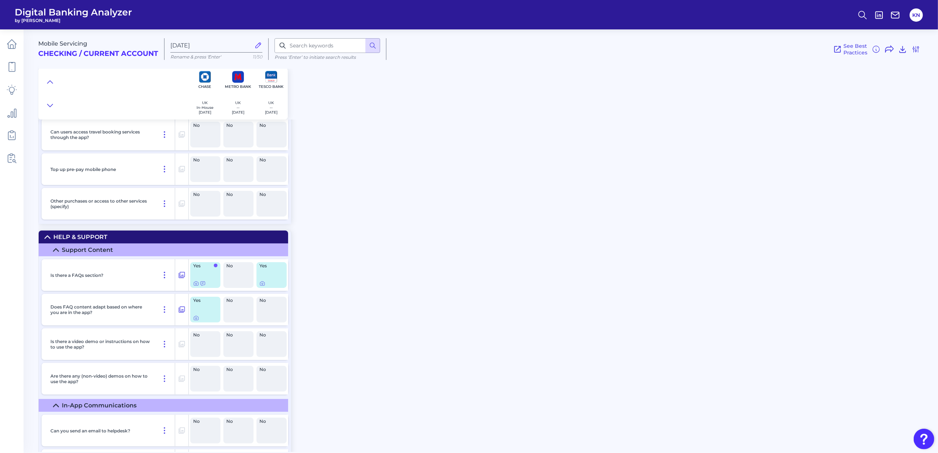
scroll to position [11383, 0]
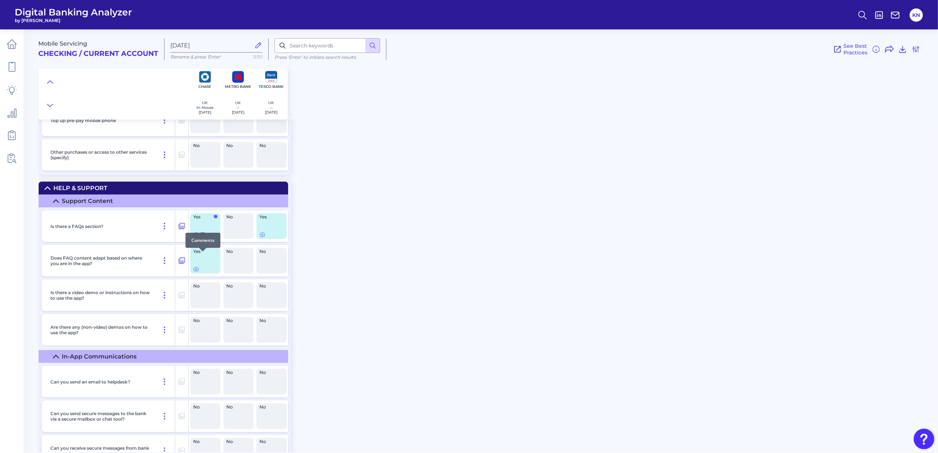
click at [203, 238] on icon at bounding box center [203, 235] width 6 height 6
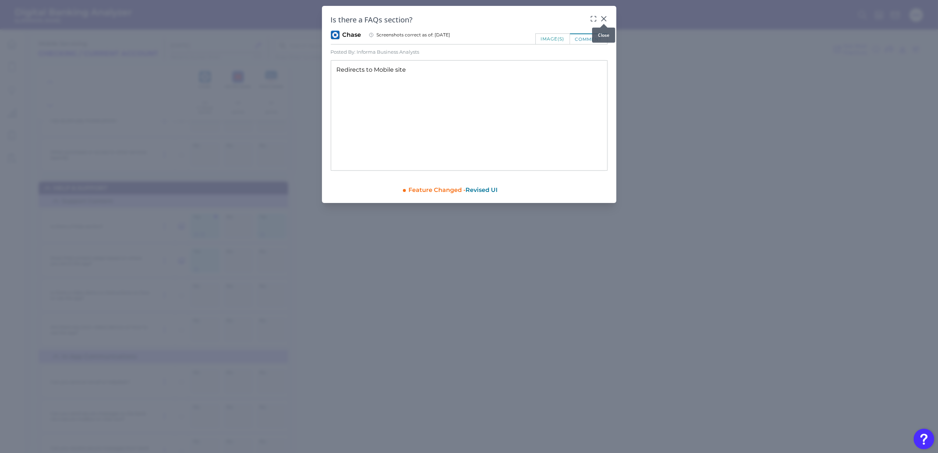
click at [605, 20] on icon at bounding box center [603, 19] width 4 height 4
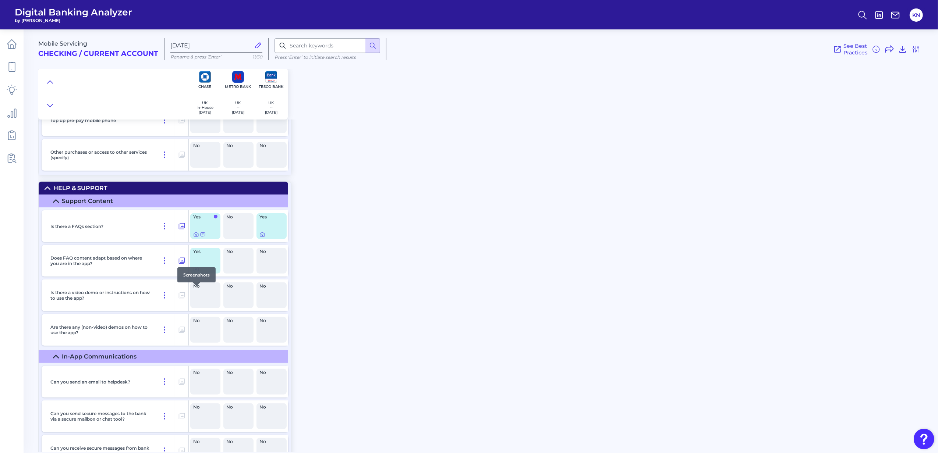
click at [197, 272] on icon at bounding box center [196, 269] width 6 height 6
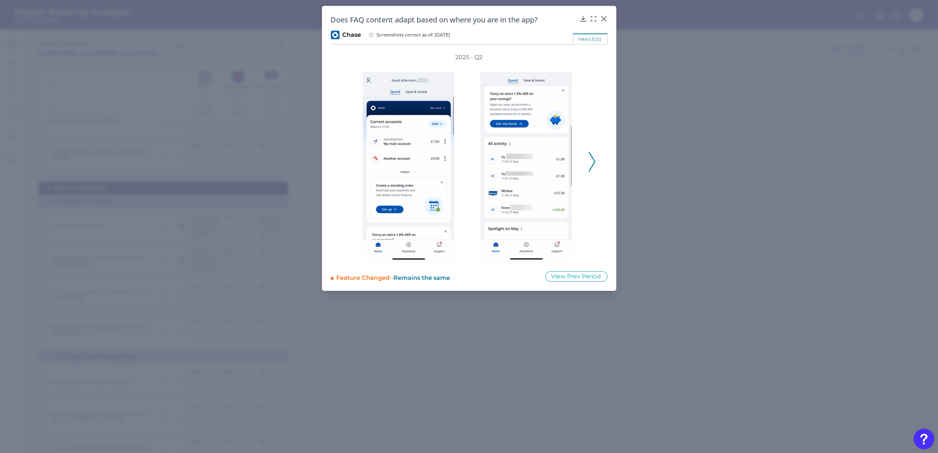
click at [592, 165] on icon at bounding box center [592, 162] width 7 height 20
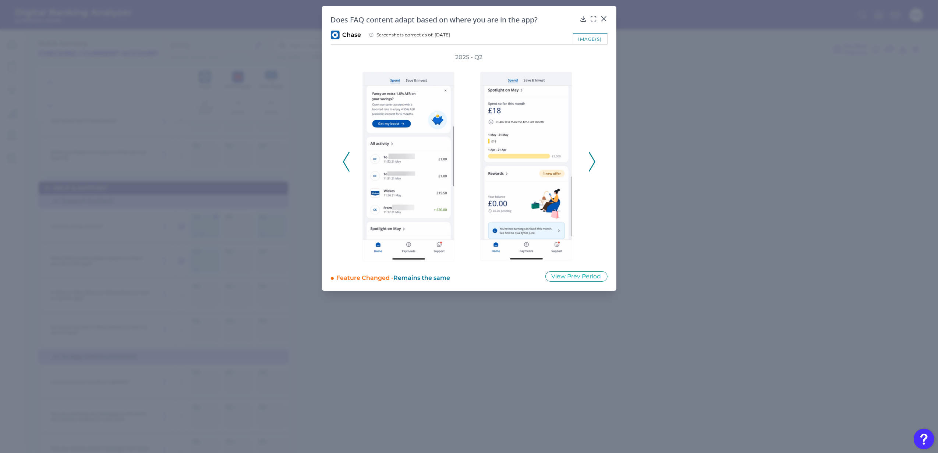
click at [592, 165] on icon at bounding box center [592, 162] width 7 height 20
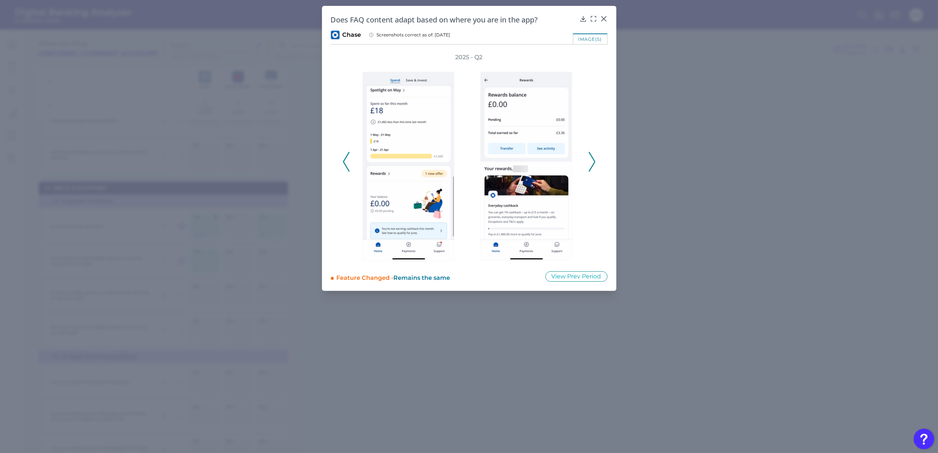
click at [592, 165] on icon at bounding box center [592, 162] width 7 height 20
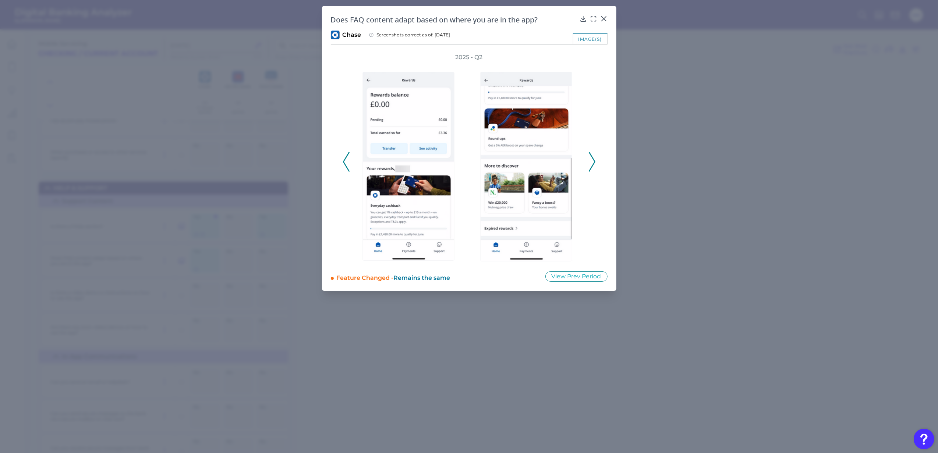
click at [592, 165] on icon at bounding box center [592, 162] width 7 height 20
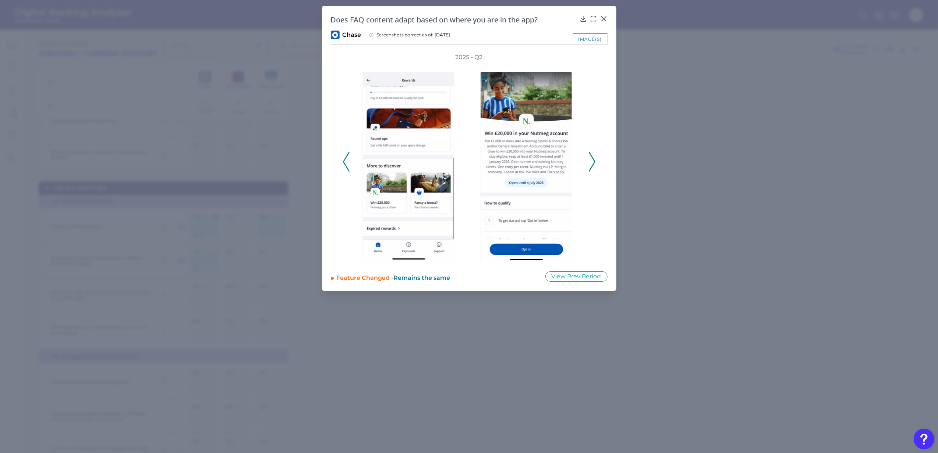
drag, startPoint x: 453, startPoint y: 342, endPoint x: 390, endPoint y: 345, distance: 62.3
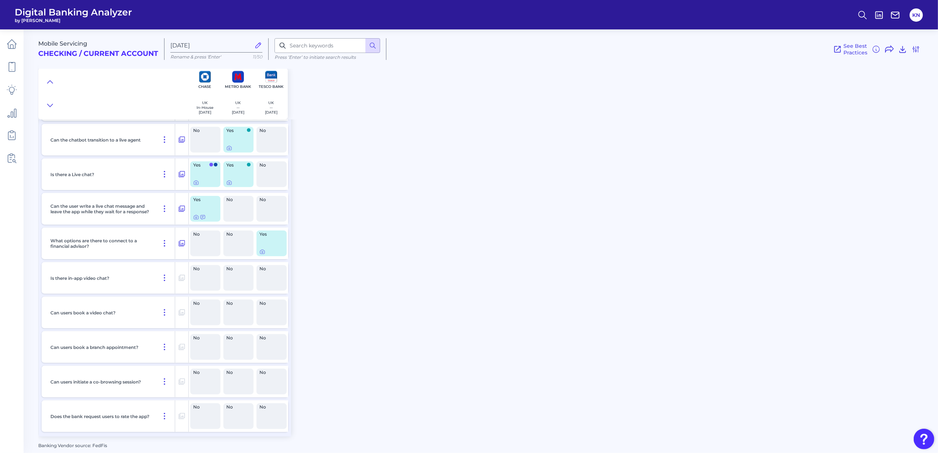
scroll to position [12097, 0]
click at [197, 183] on icon at bounding box center [196, 183] width 6 height 6
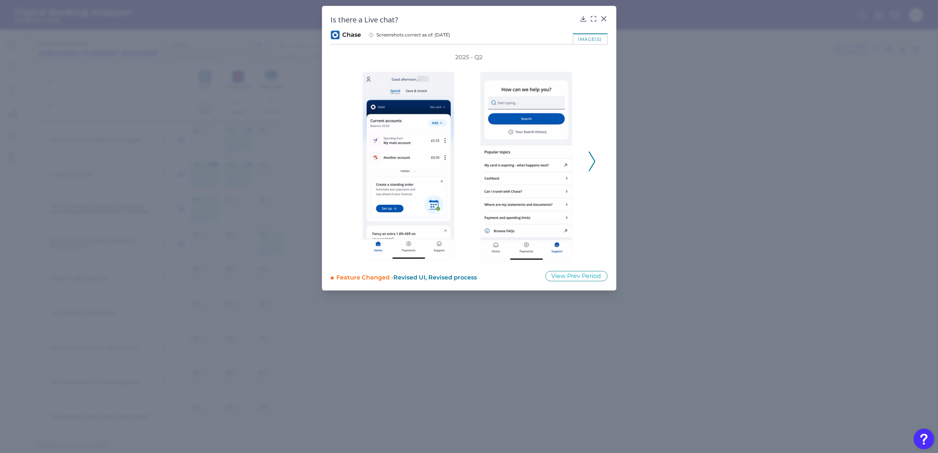
click at [593, 162] on icon at bounding box center [592, 162] width 7 height 20
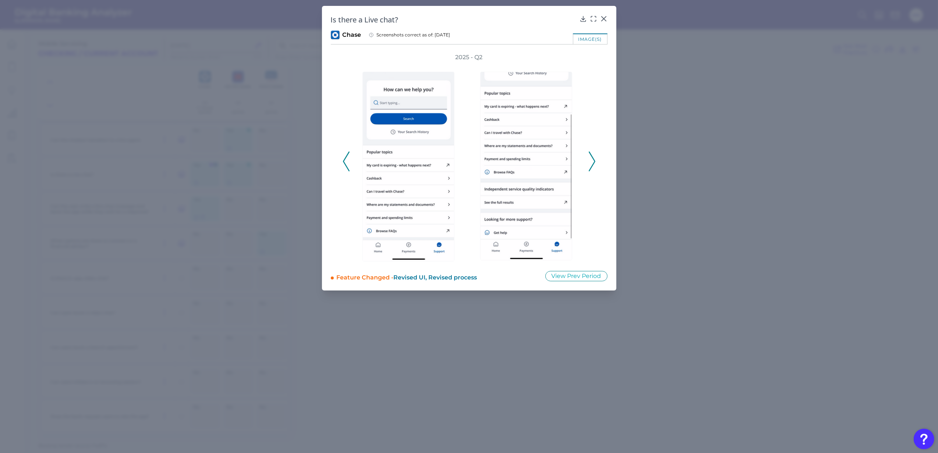
click at [594, 163] on polyline at bounding box center [592, 161] width 6 height 19
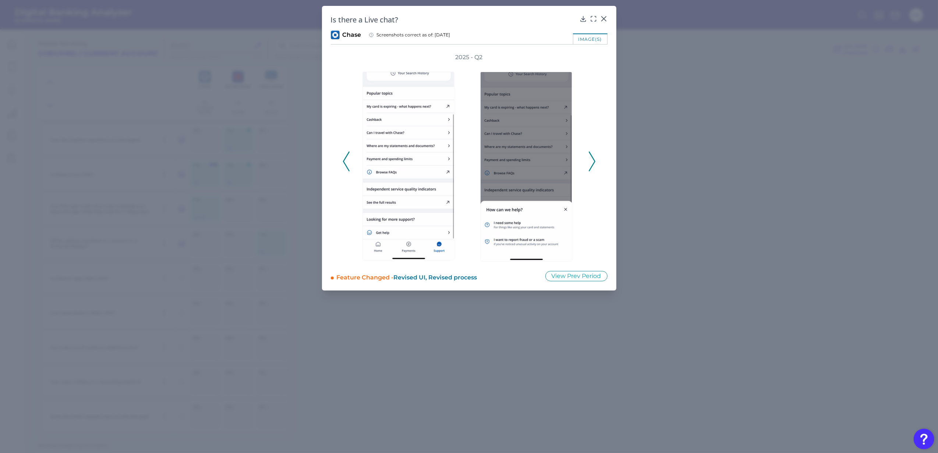
click at [591, 161] on icon at bounding box center [592, 162] width 7 height 20
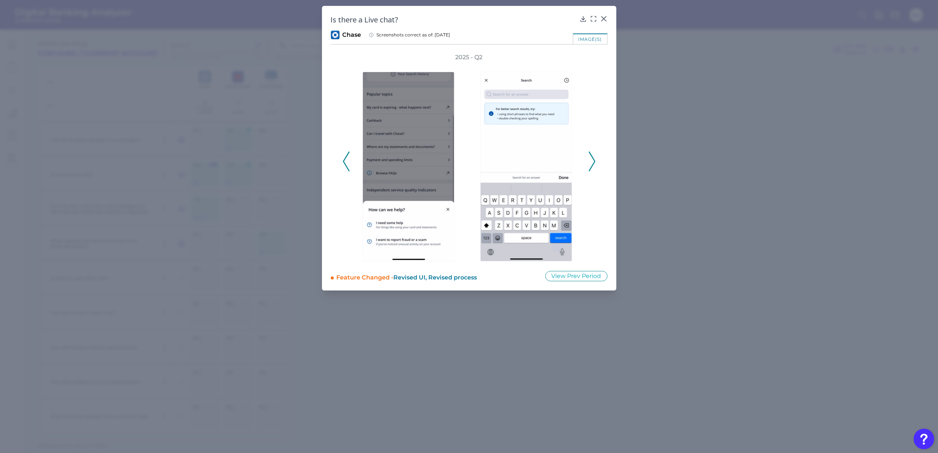
click at [591, 161] on icon at bounding box center [592, 162] width 7 height 20
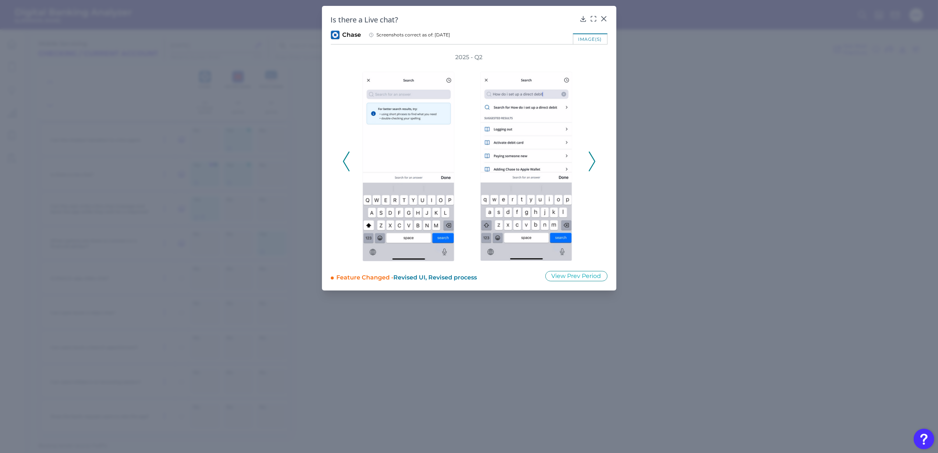
click at [591, 161] on icon at bounding box center [592, 162] width 7 height 20
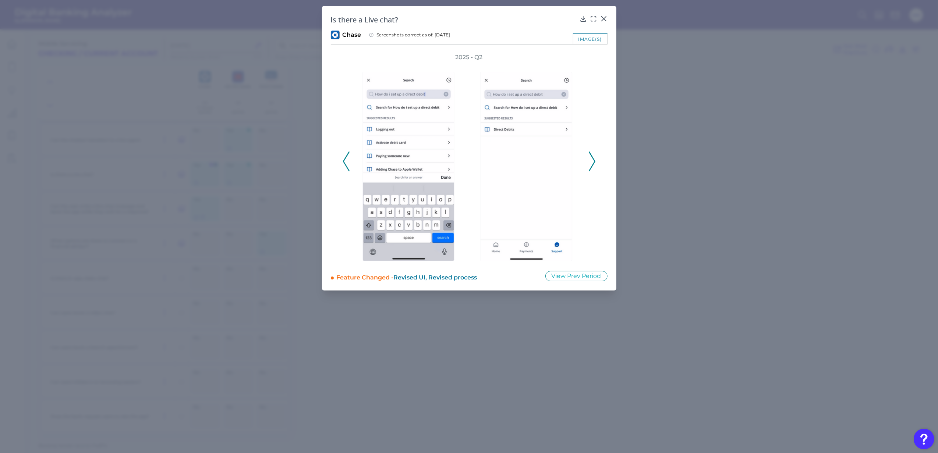
click at [591, 161] on icon at bounding box center [592, 162] width 7 height 20
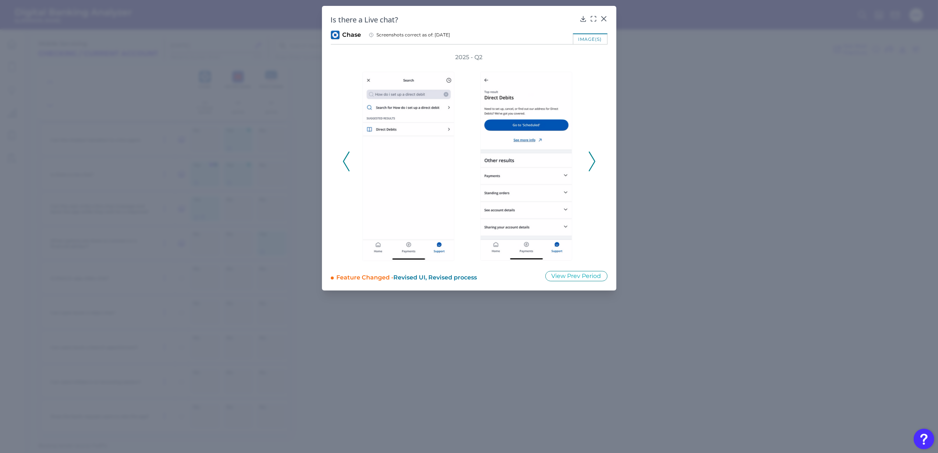
click at [591, 161] on icon at bounding box center [592, 162] width 7 height 20
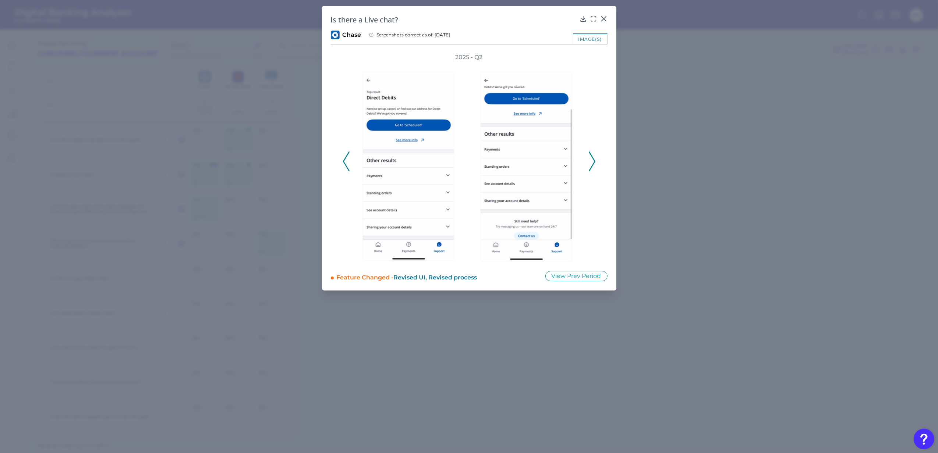
click at [591, 161] on icon at bounding box center [592, 162] width 7 height 20
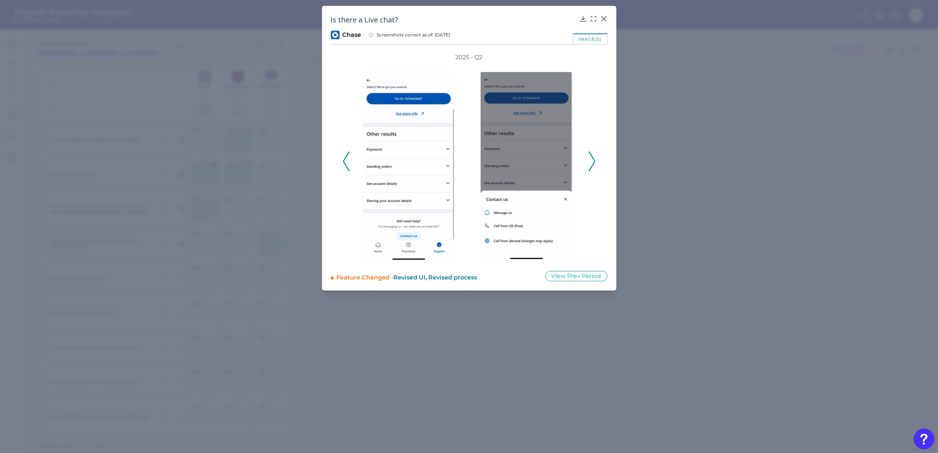
click at [591, 161] on icon at bounding box center [592, 162] width 7 height 20
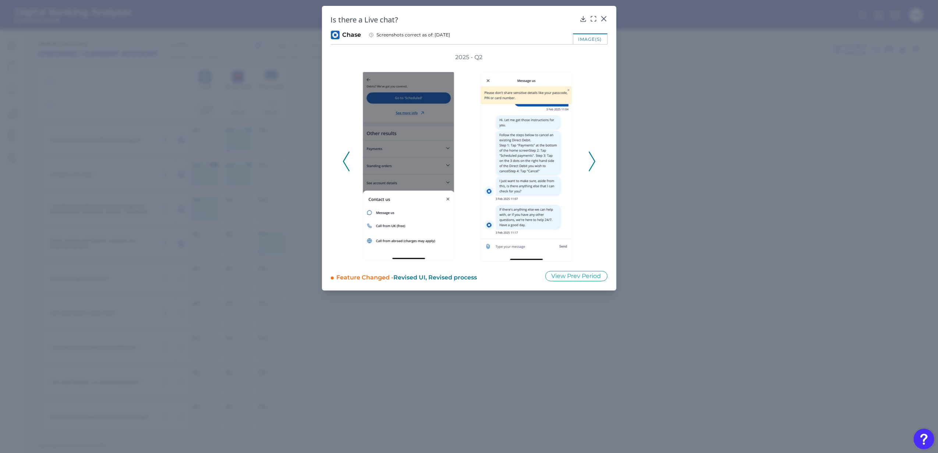
click at [591, 161] on icon at bounding box center [592, 162] width 7 height 20
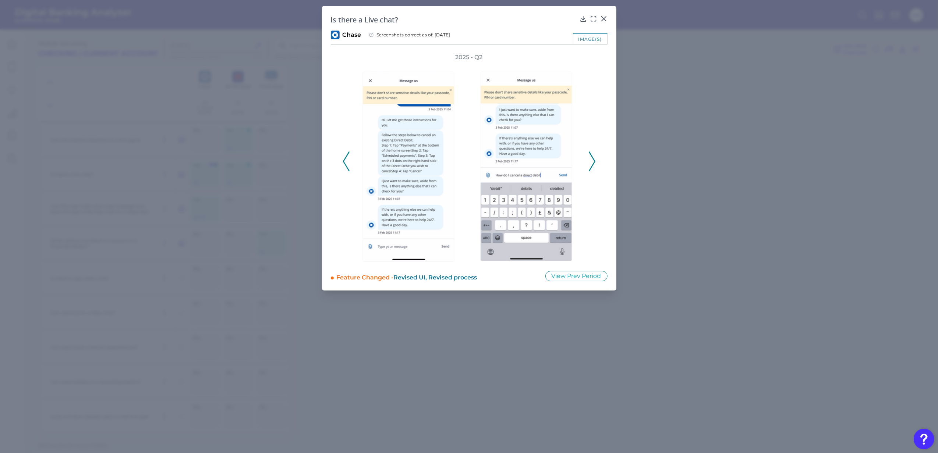
click at [595, 163] on div "2025 - Q2" at bounding box center [469, 157] width 277 height 209
click at [592, 164] on icon at bounding box center [592, 162] width 7 height 20
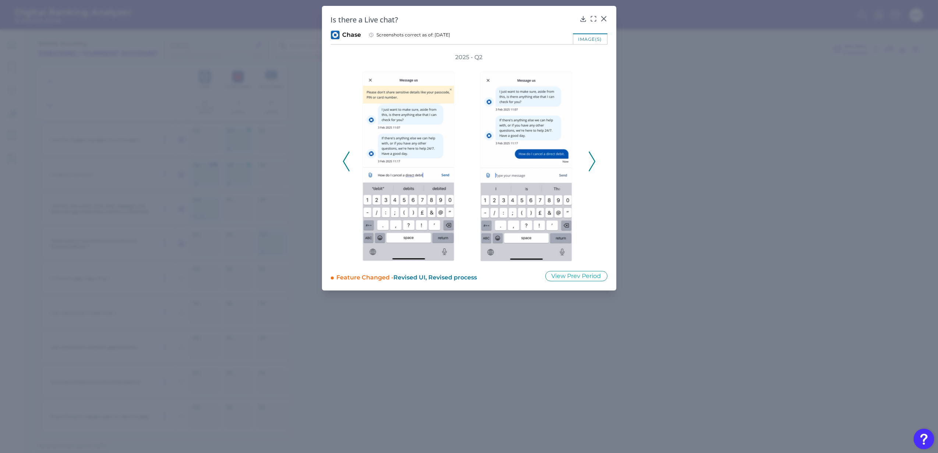
click at [592, 165] on polyline at bounding box center [592, 161] width 6 height 19
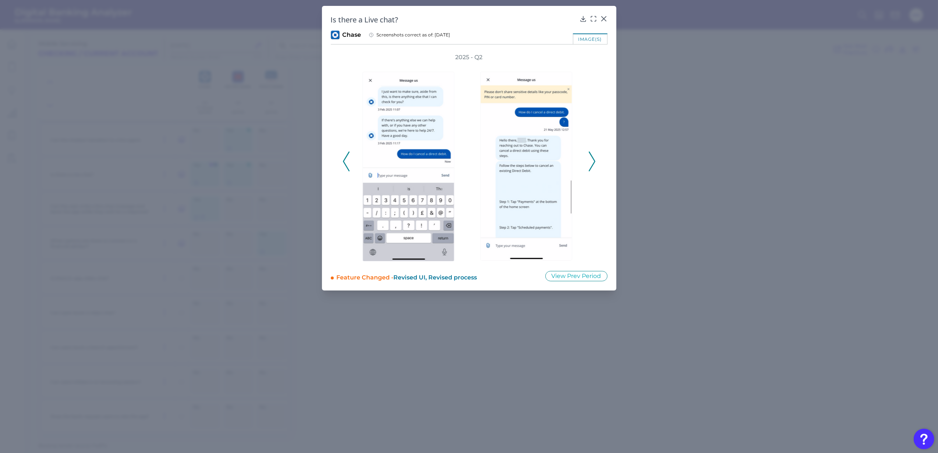
click at [592, 165] on polyline at bounding box center [592, 161] width 6 height 19
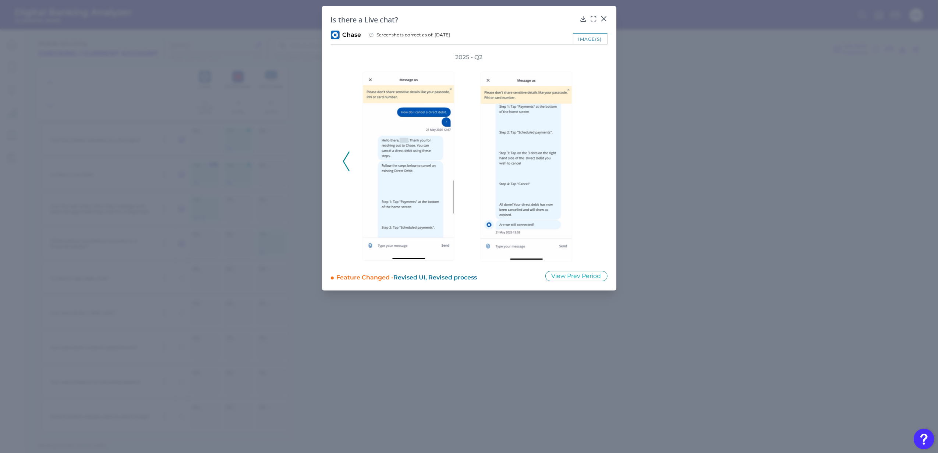
click at [592, 165] on div "2025 - Q2" at bounding box center [469, 157] width 253 height 209
